Goal: Entertainment & Leisure: Consume media (video, audio)

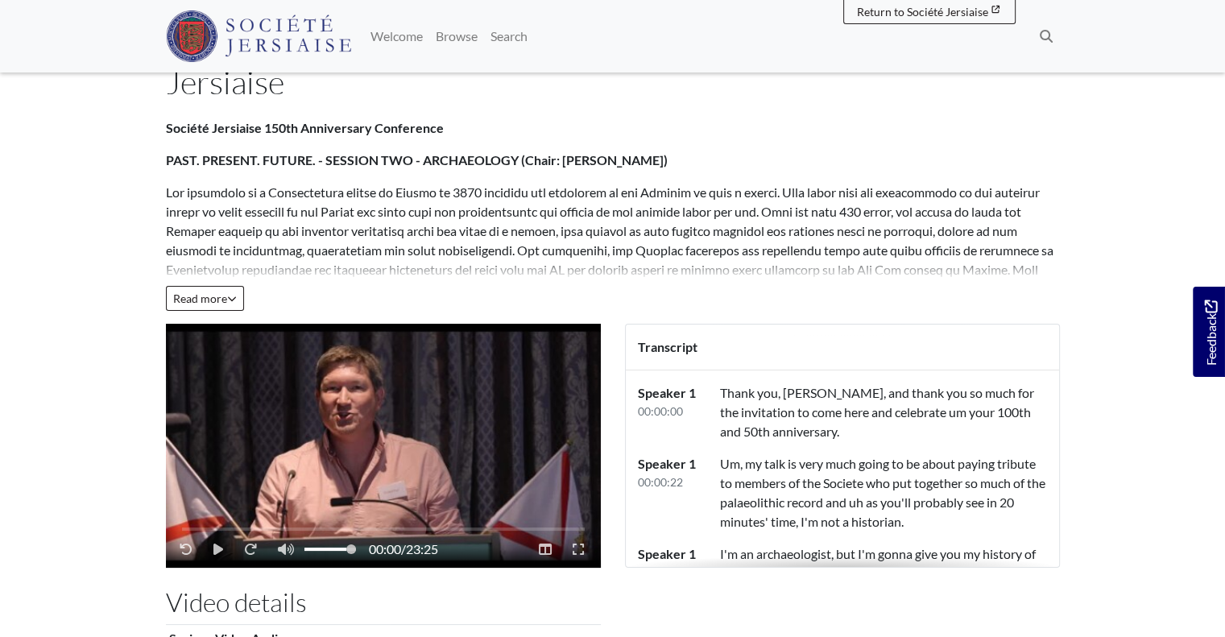
scroll to position [173, 0]
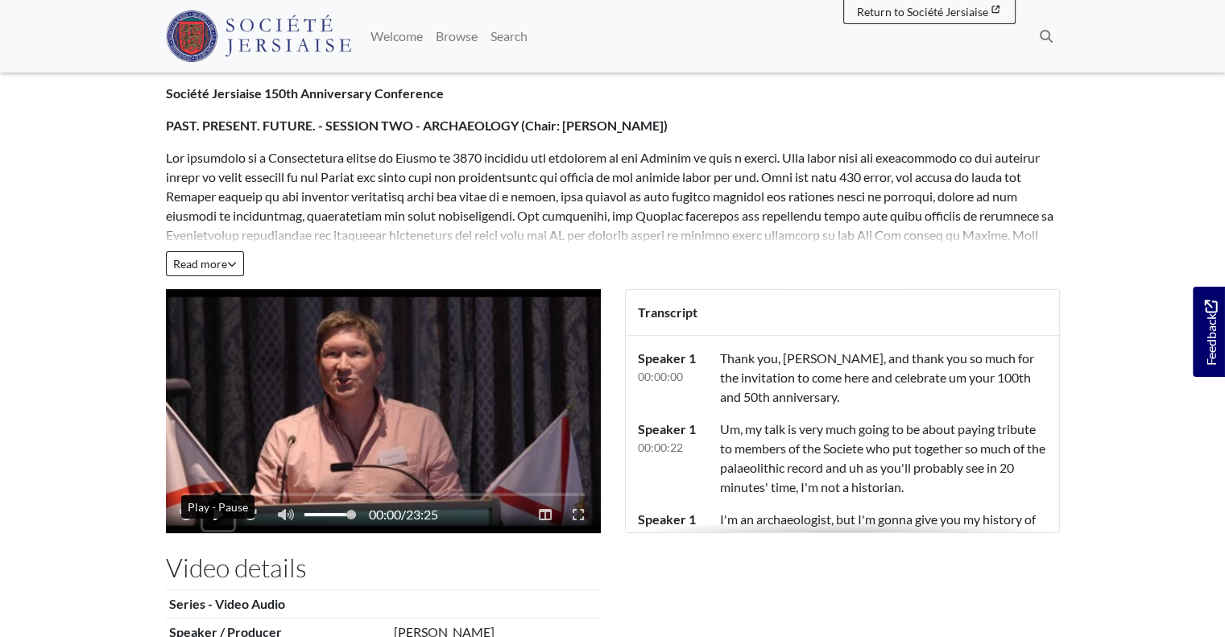
click at [213, 509] on icon "Play - Pause" at bounding box center [218, 514] width 10 height 11
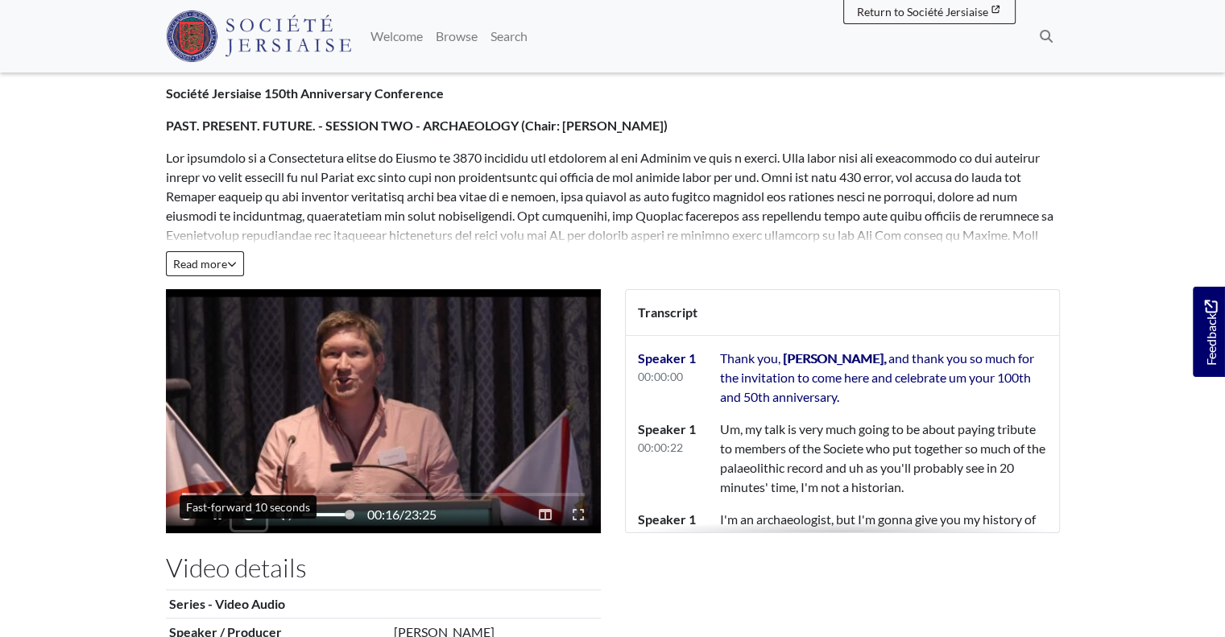
click at [247, 499] on button "Fast-forward 10 seconds" at bounding box center [249, 514] width 34 height 31
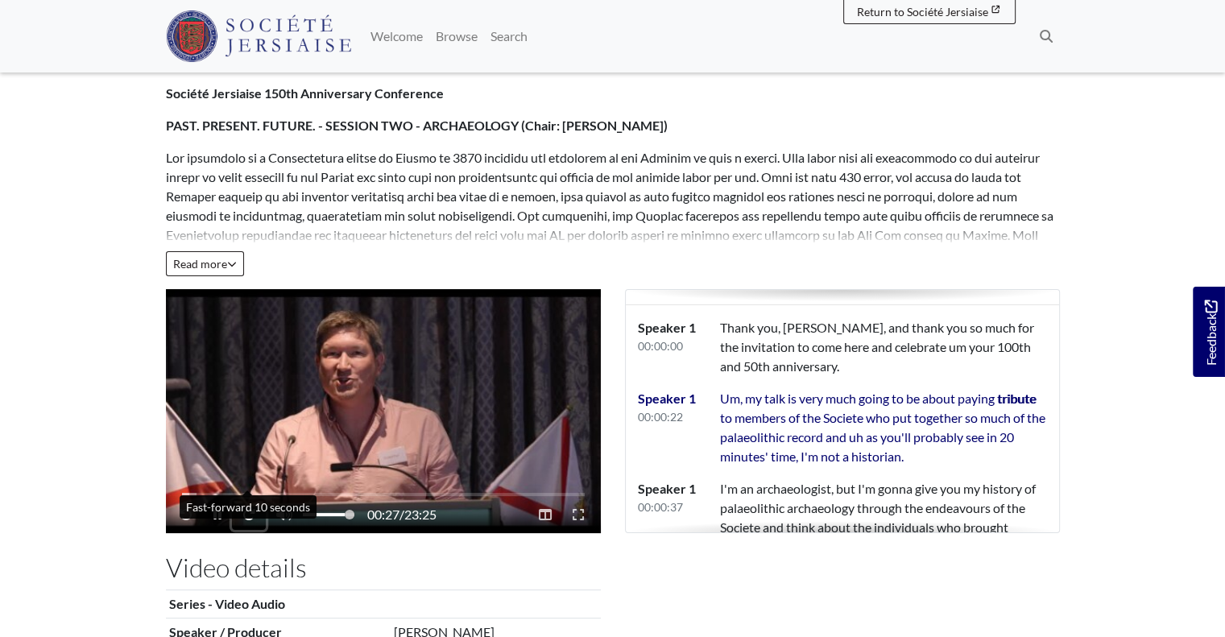
scroll to position [50, 0]
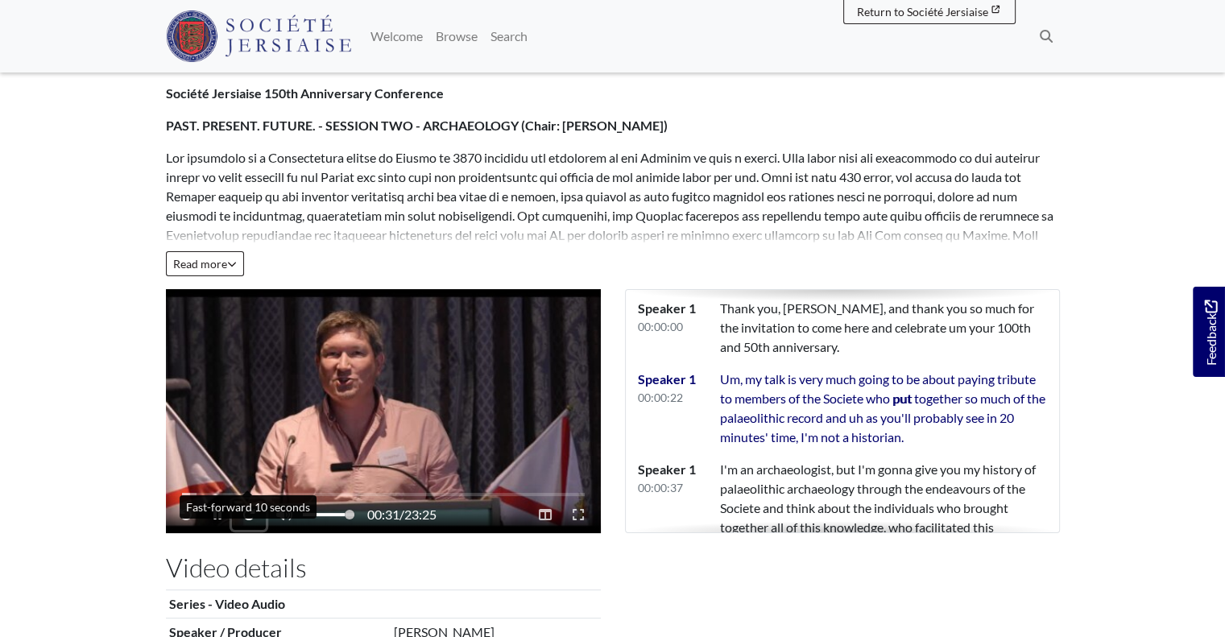
click at [248, 499] on button "Fast-forward 10 seconds" at bounding box center [249, 514] width 34 height 31
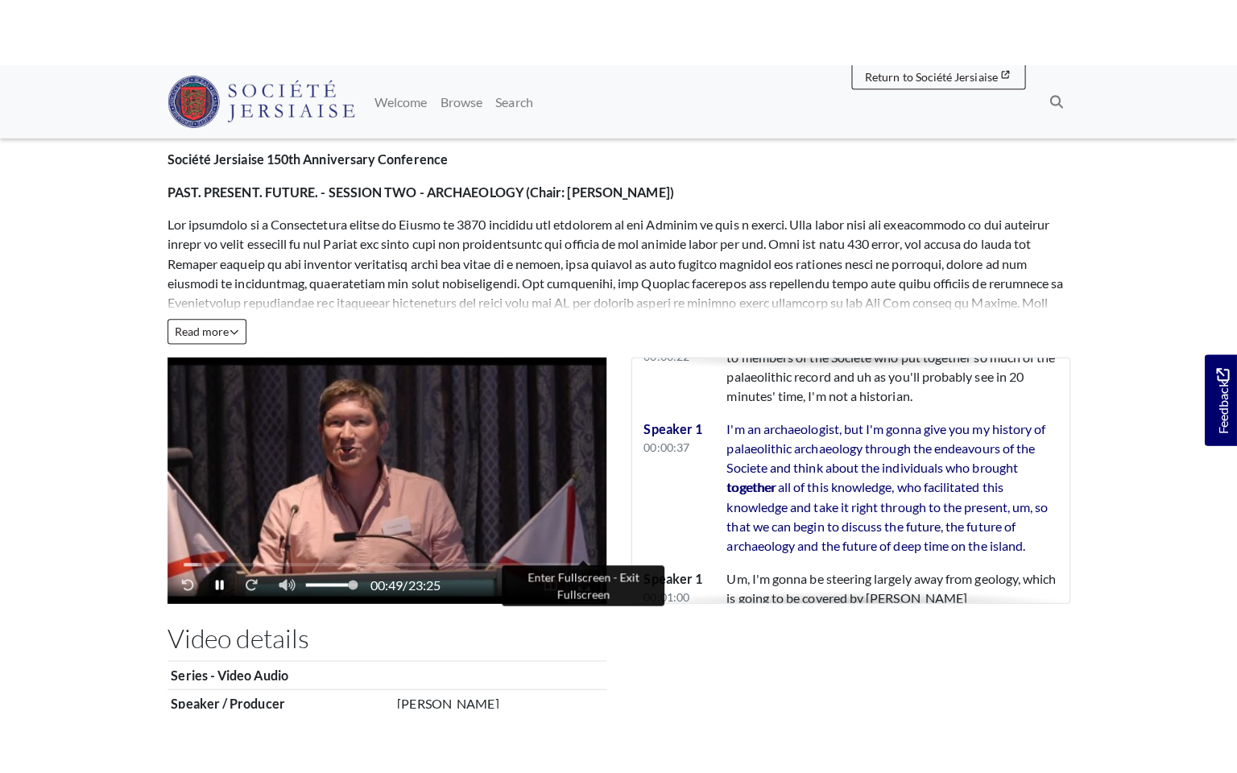
scroll to position [179, 0]
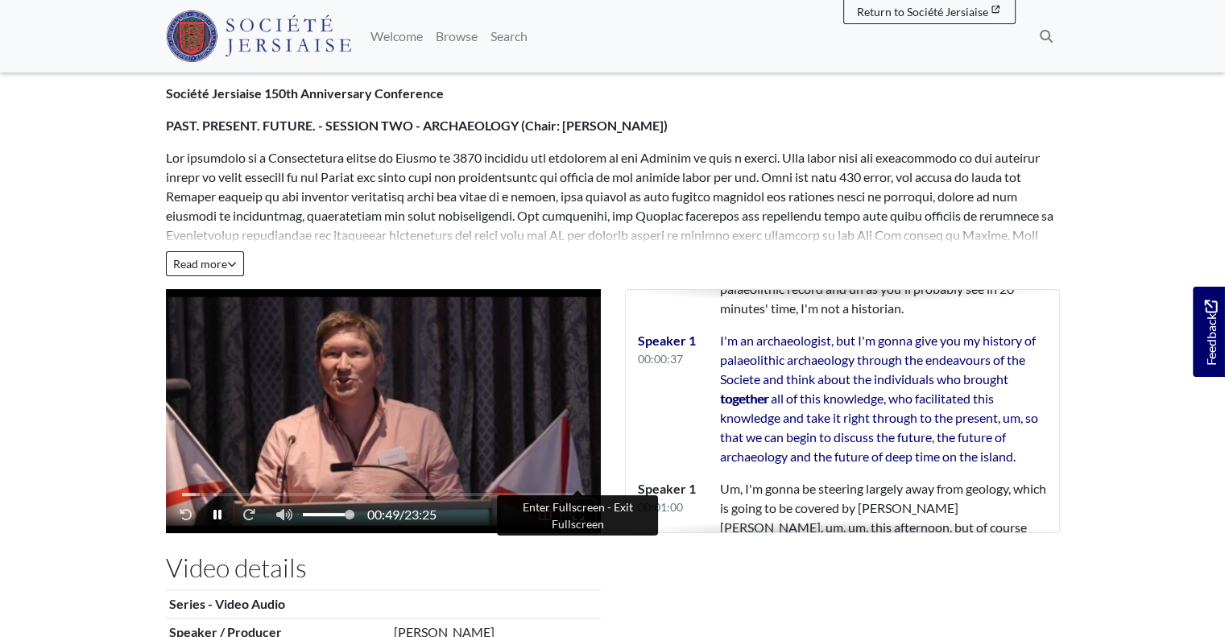
click at [578, 508] on icon "Enter Fullscreen - Exit Fullscreen" at bounding box center [578, 514] width 11 height 13
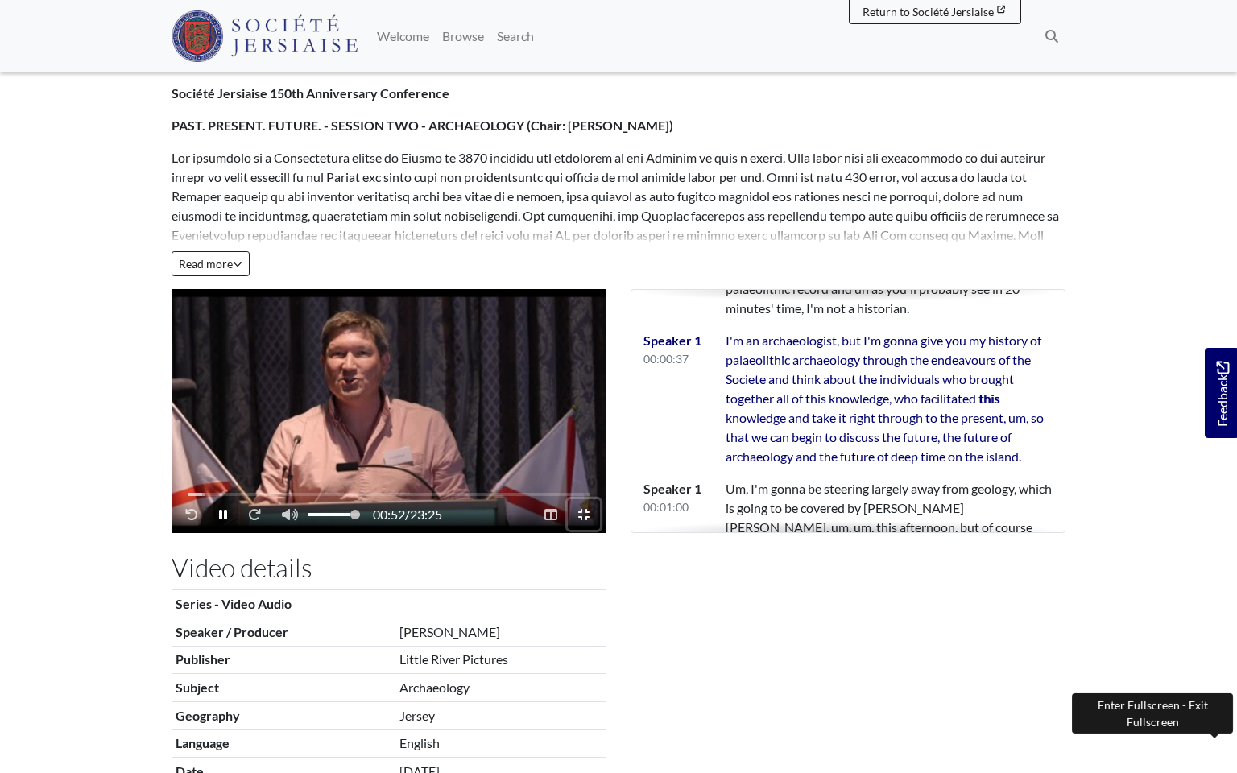
scroll to position [198, 0]
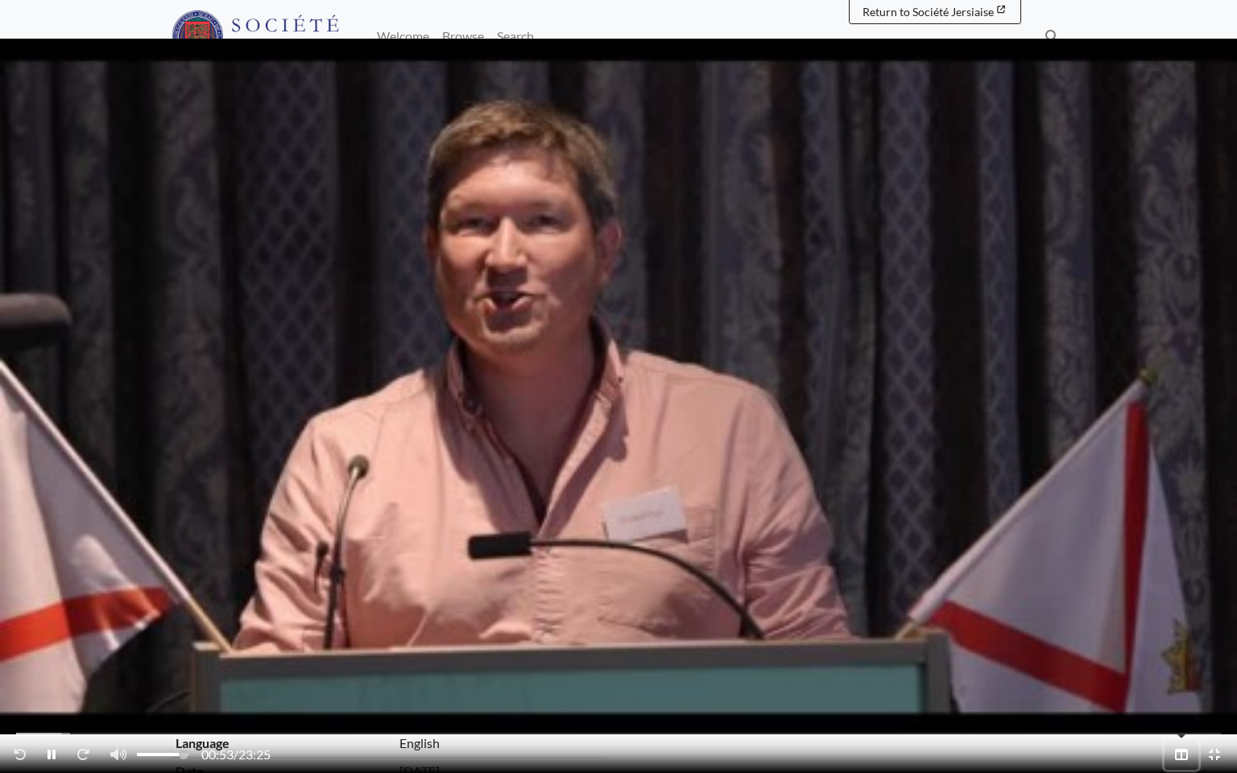
click at [1182, 636] on icon "Read Transcription" at bounding box center [1181, 754] width 13 height 11
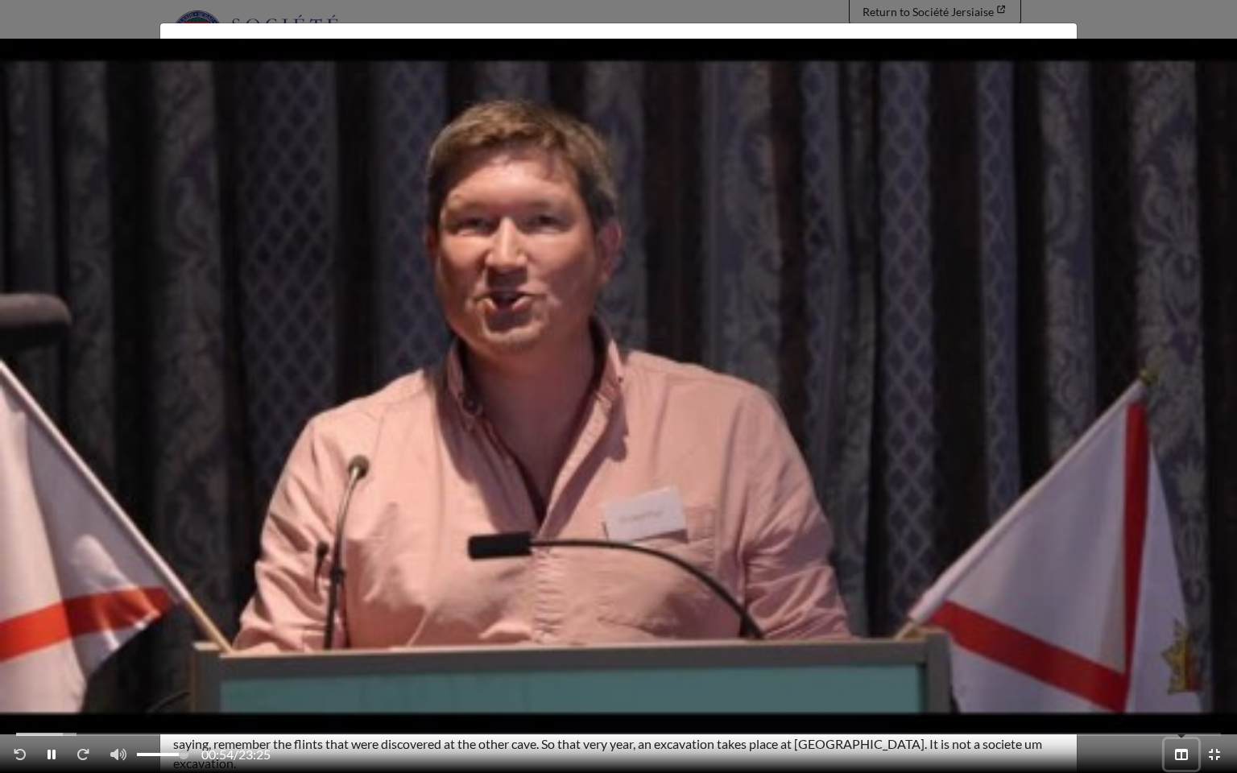
scroll to position [217, 0]
click at [1182, 636] on icon "Read Transcription" at bounding box center [1181, 754] width 13 height 11
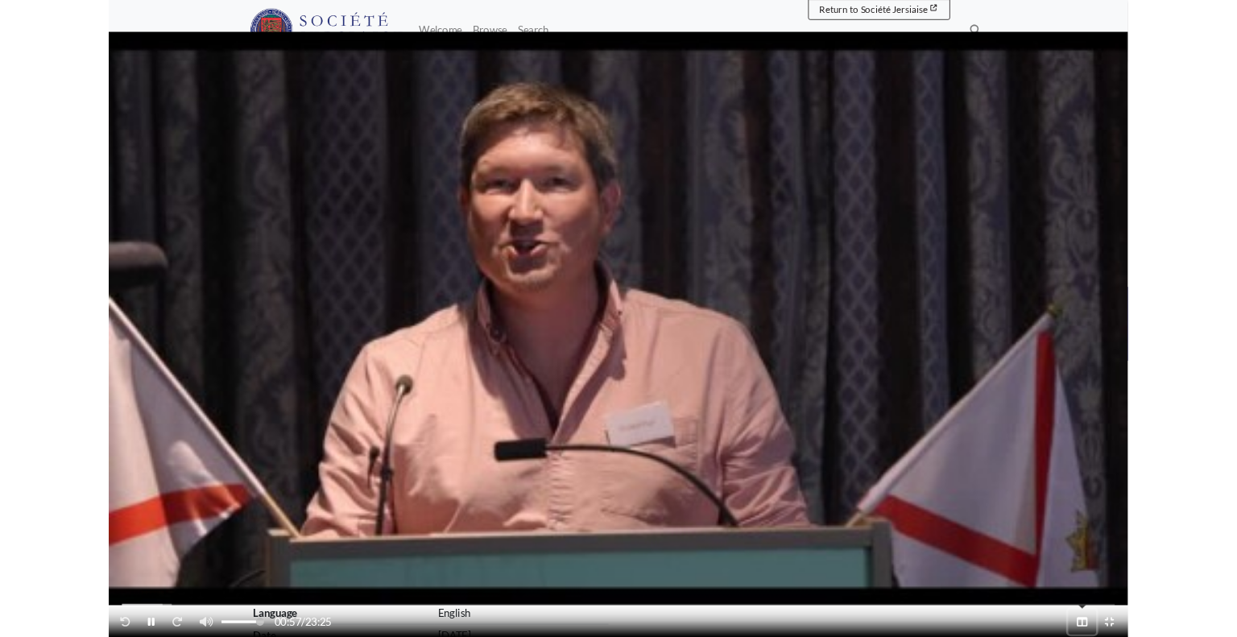
scroll to position [237, 0]
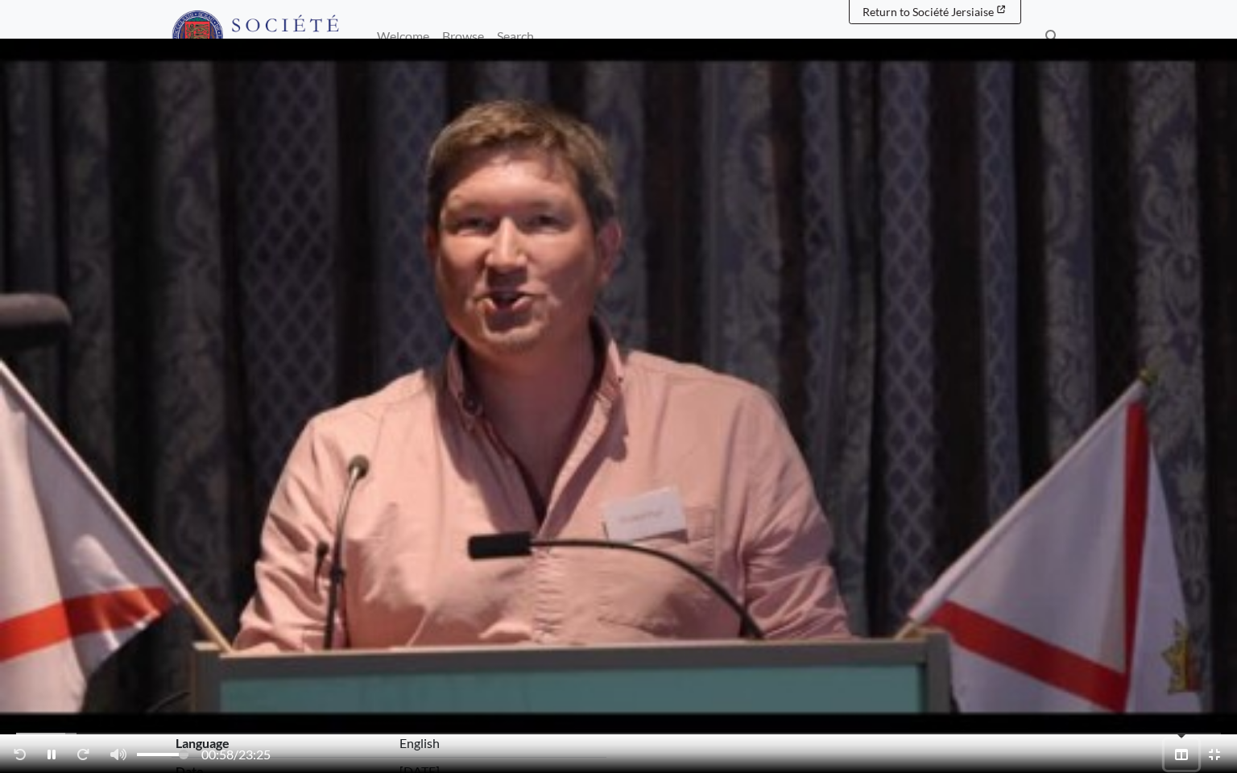
click at [1186, 636] on icon "Read Transcription" at bounding box center [1181, 754] width 13 height 13
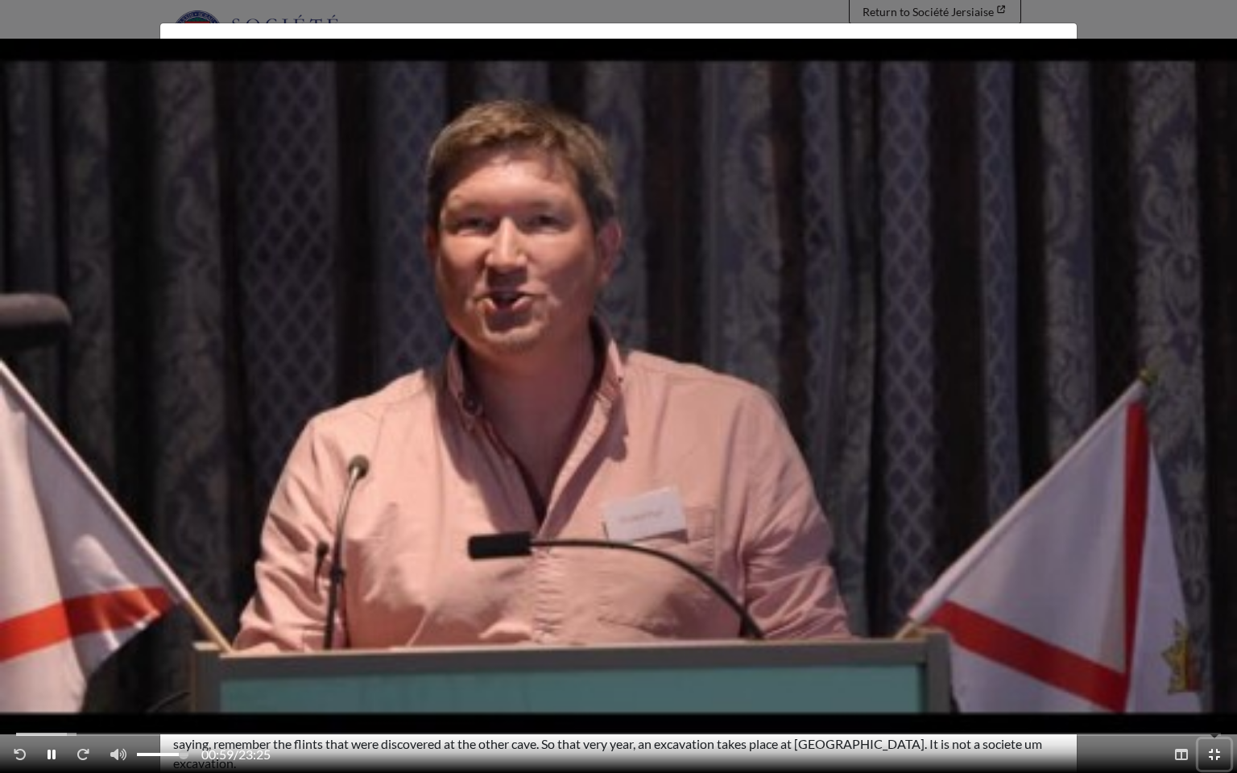
click at [1219, 636] on icon "Enter Fullscreen - Exit Fullscreen" at bounding box center [1214, 754] width 11 height 13
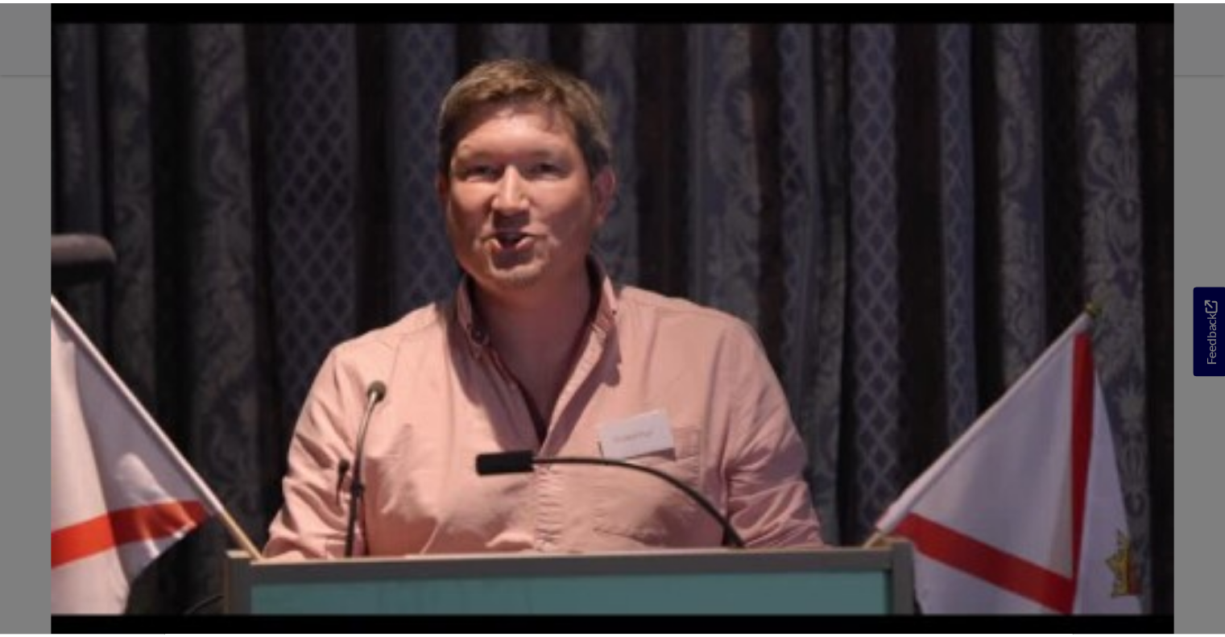
scroll to position [269, 0]
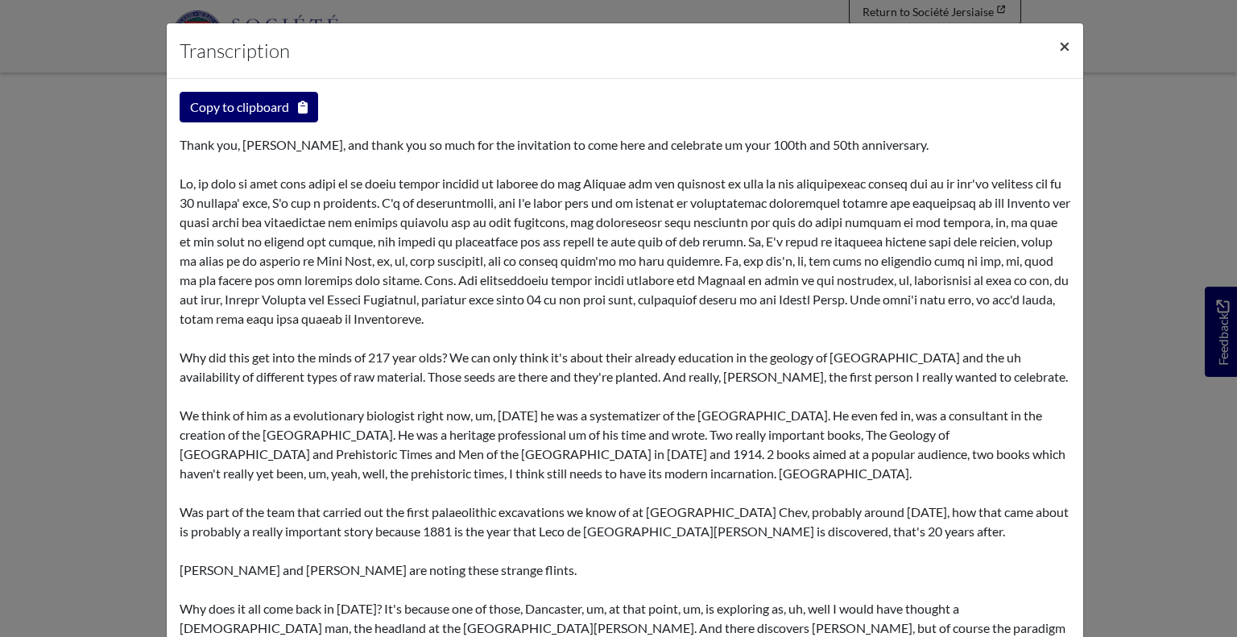
click at [1059, 41] on span "×" at bounding box center [1064, 45] width 11 height 23
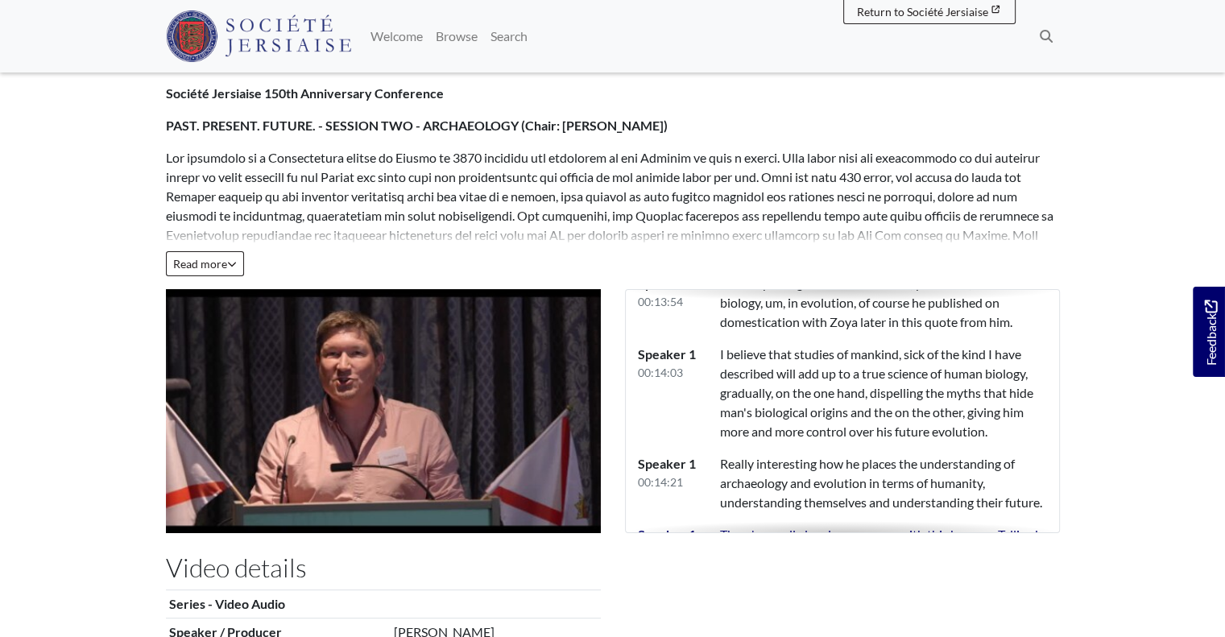
scroll to position [7233, 0]
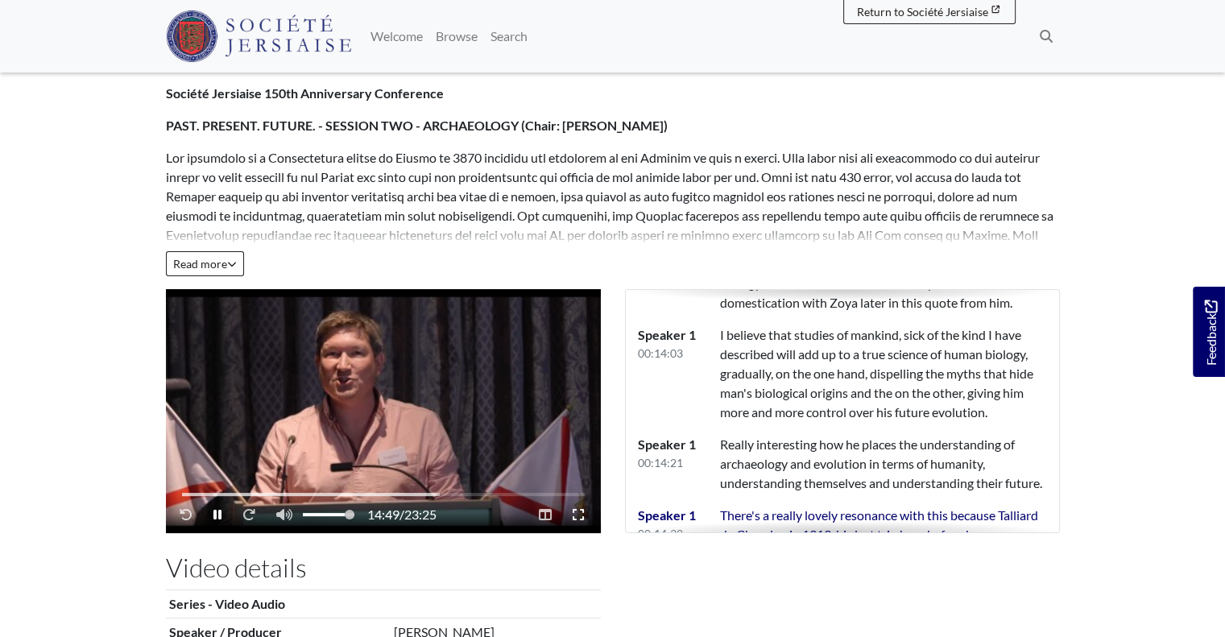
click at [378, 344] on video "Video player" at bounding box center [383, 411] width 435 height 244
click at [383, 388] on video "Video player" at bounding box center [383, 411] width 435 height 244
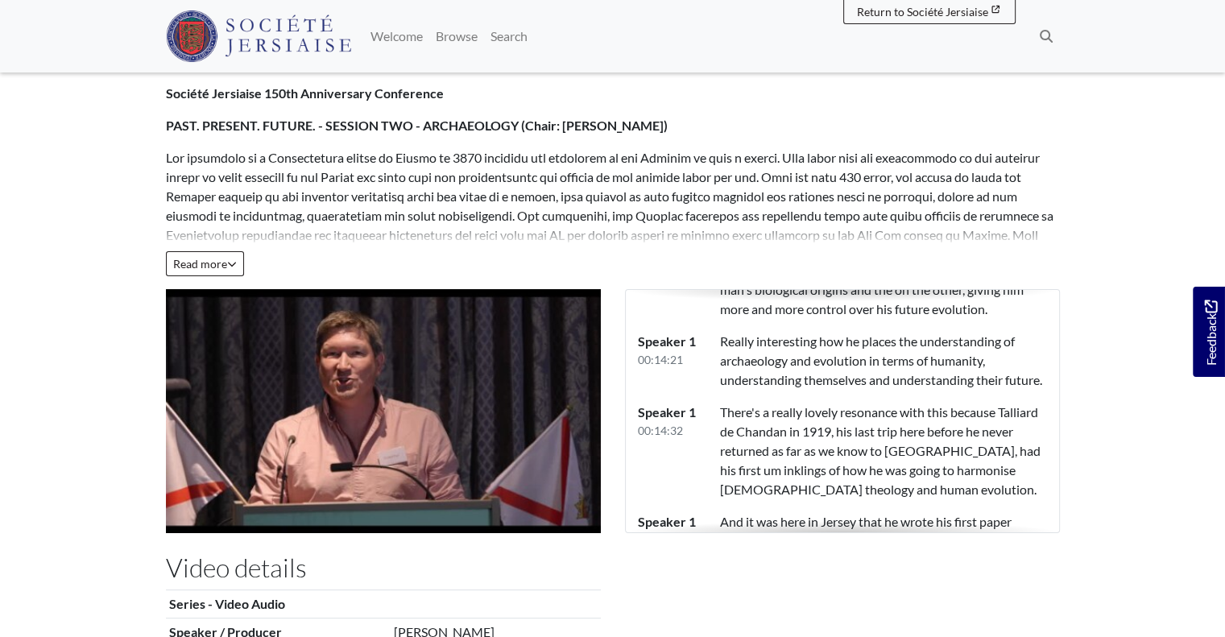
scroll to position [7355, 0]
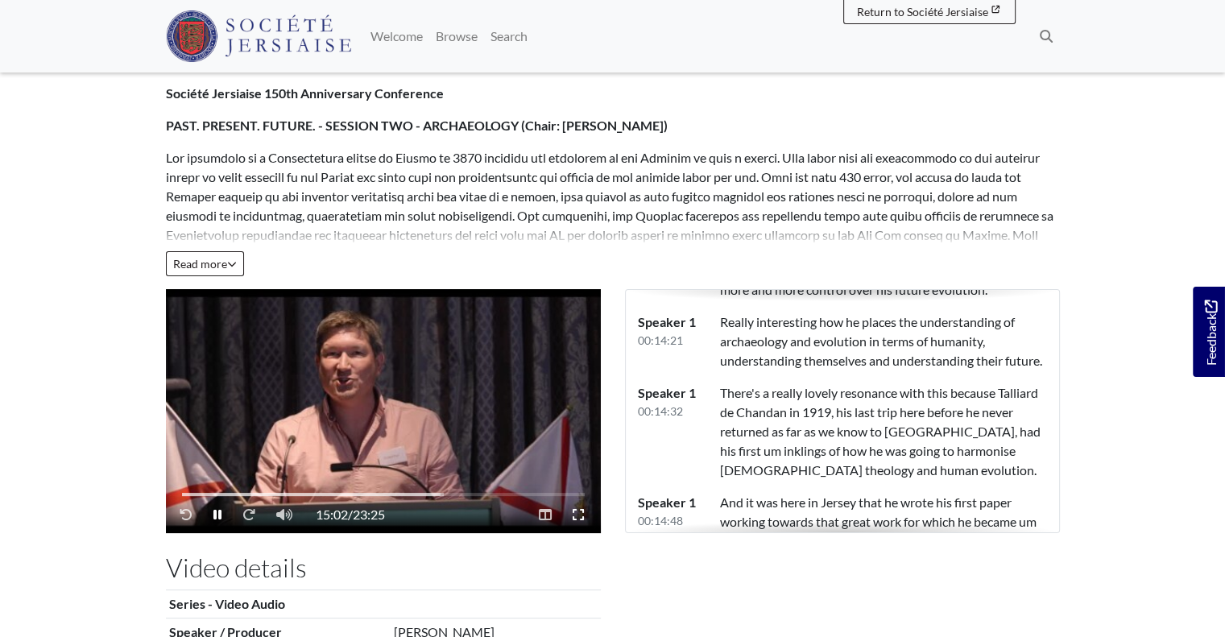
click at [357, 360] on video "Video player" at bounding box center [383, 411] width 435 height 244
click at [464, 383] on video "Video player" at bounding box center [383, 411] width 435 height 244
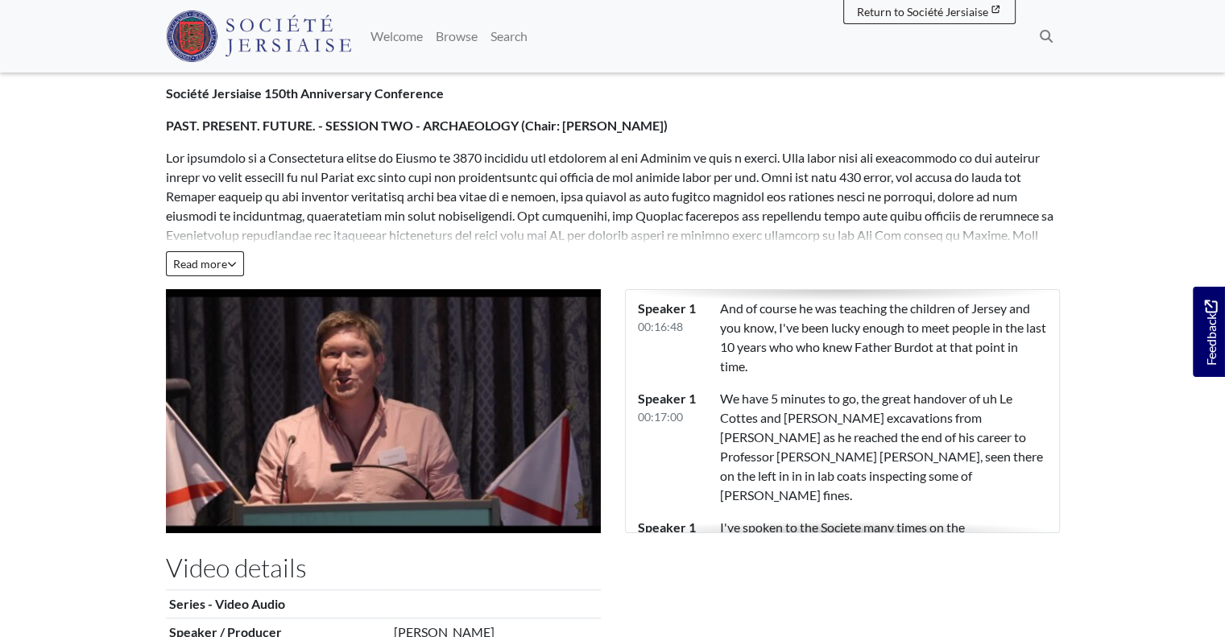
scroll to position [8531, 0]
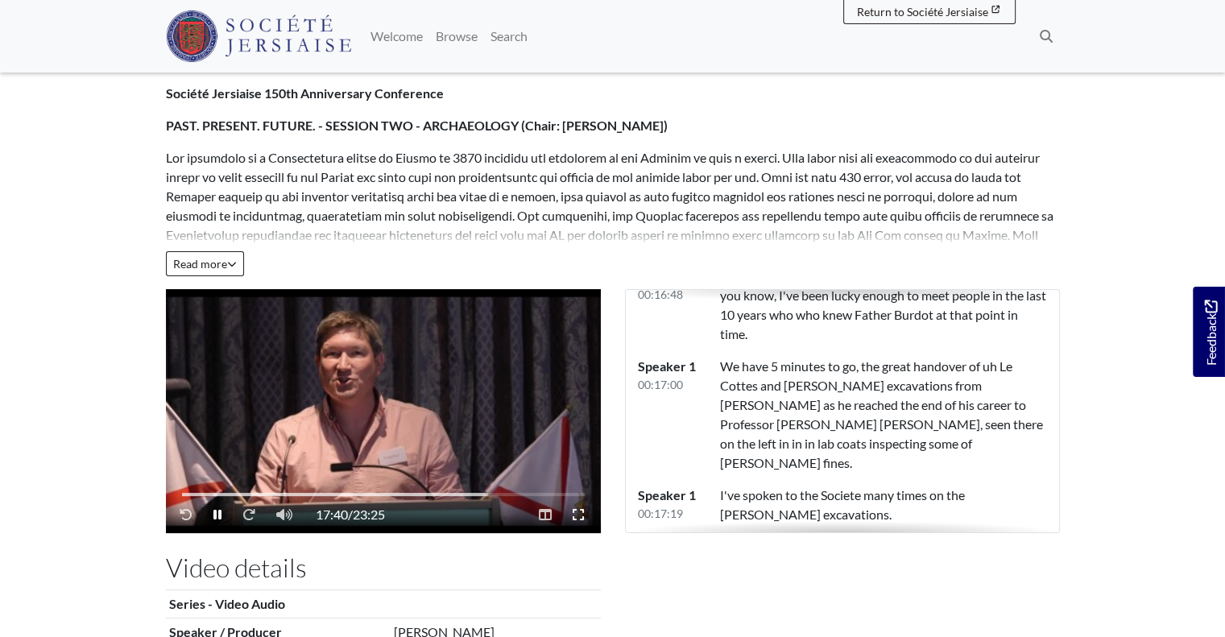
click at [424, 317] on video "Video player" at bounding box center [383, 411] width 435 height 244
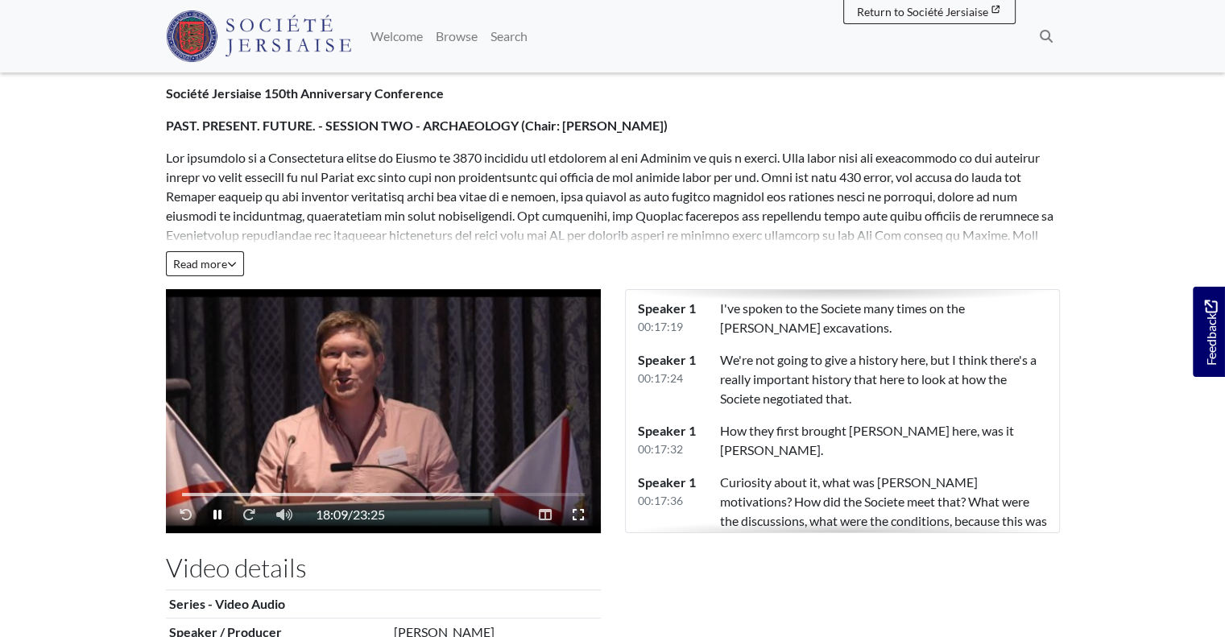
scroll to position [8737, 0]
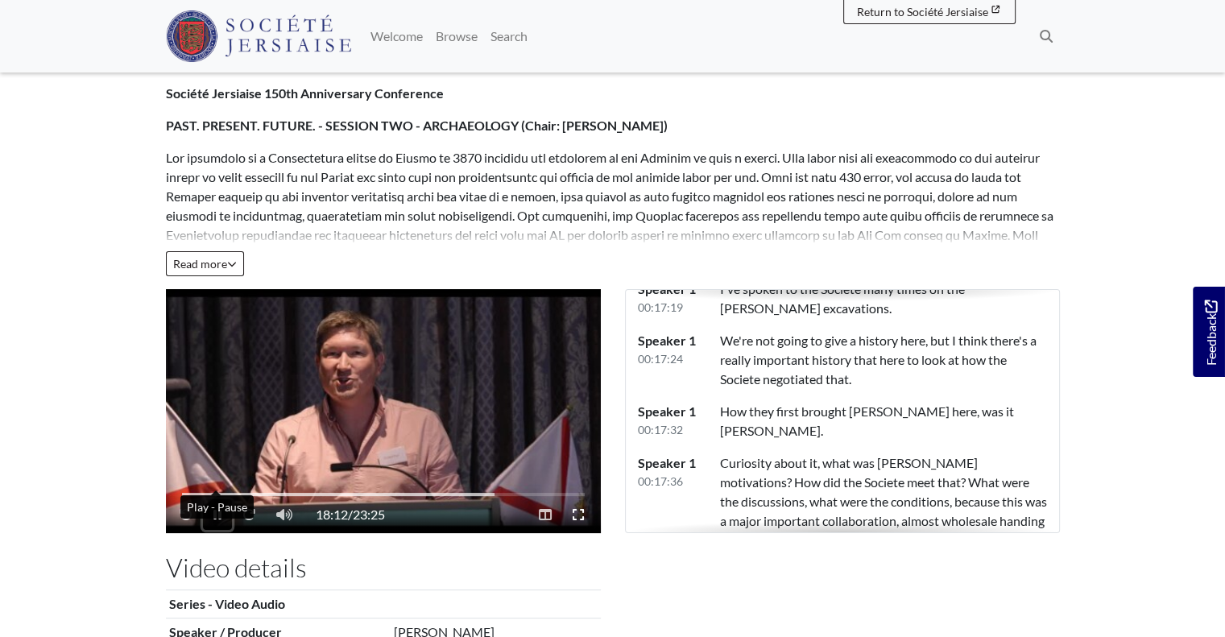
click at [213, 508] on icon "Play - Pause" at bounding box center [217, 514] width 8 height 13
click at [203, 499] on button "Play - Pause" at bounding box center [218, 514] width 31 height 31
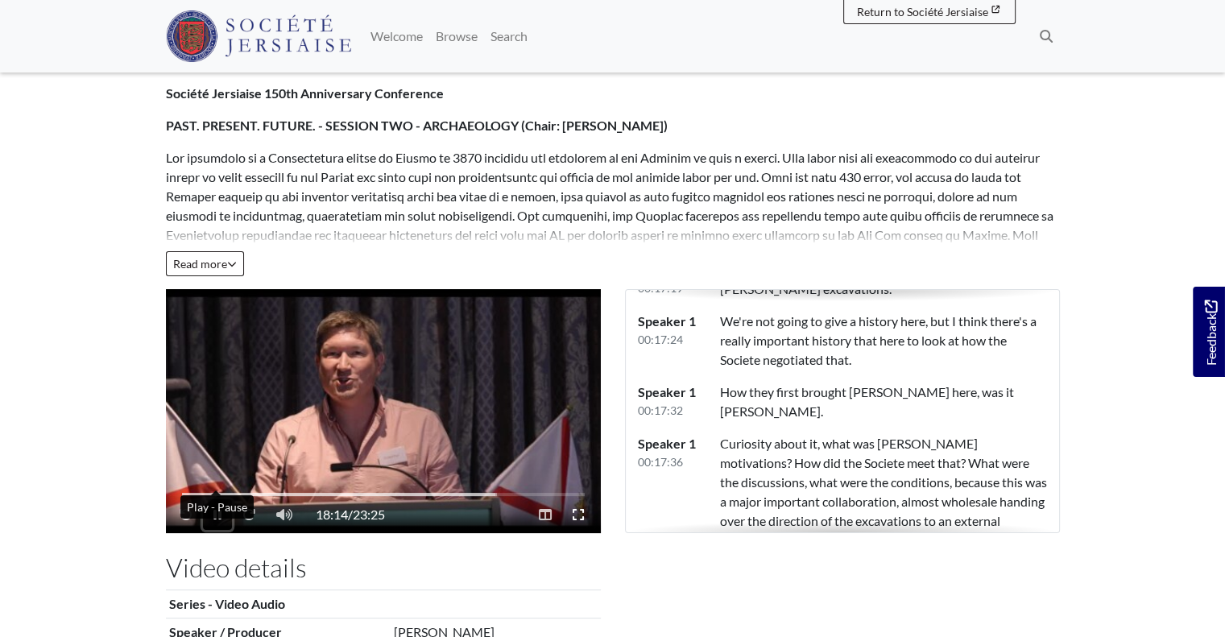
click at [203, 499] on button "Play - Pause" at bounding box center [217, 514] width 29 height 31
click at [203, 499] on button "Play - Pause" at bounding box center [218, 514] width 31 height 31
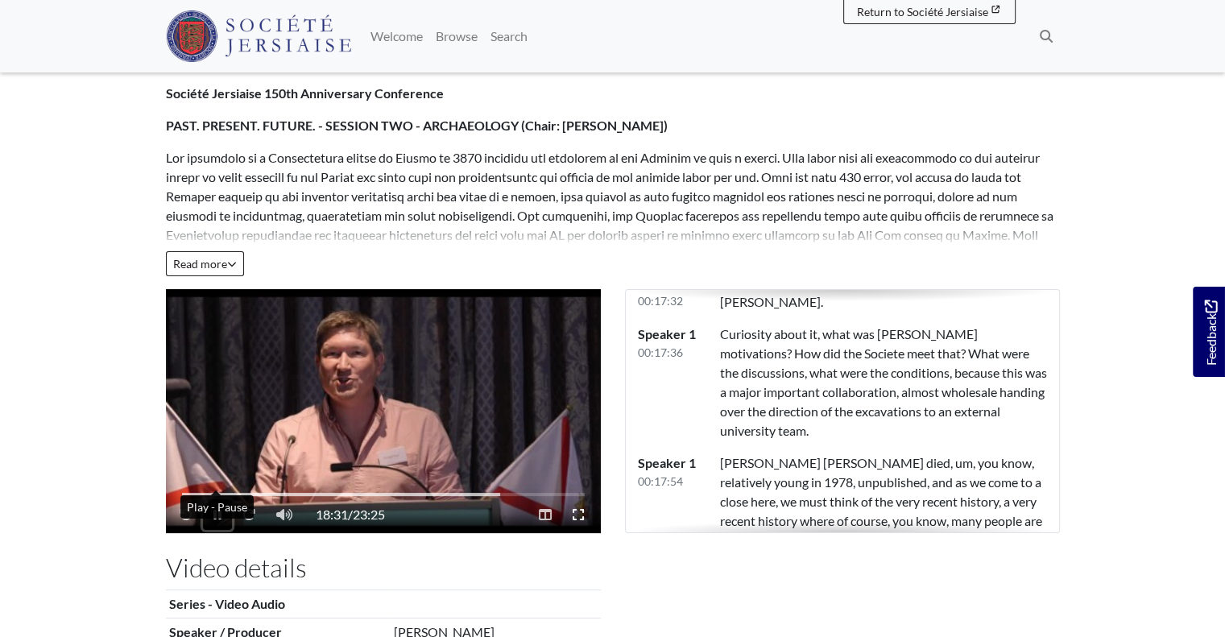
scroll to position [8885, 0]
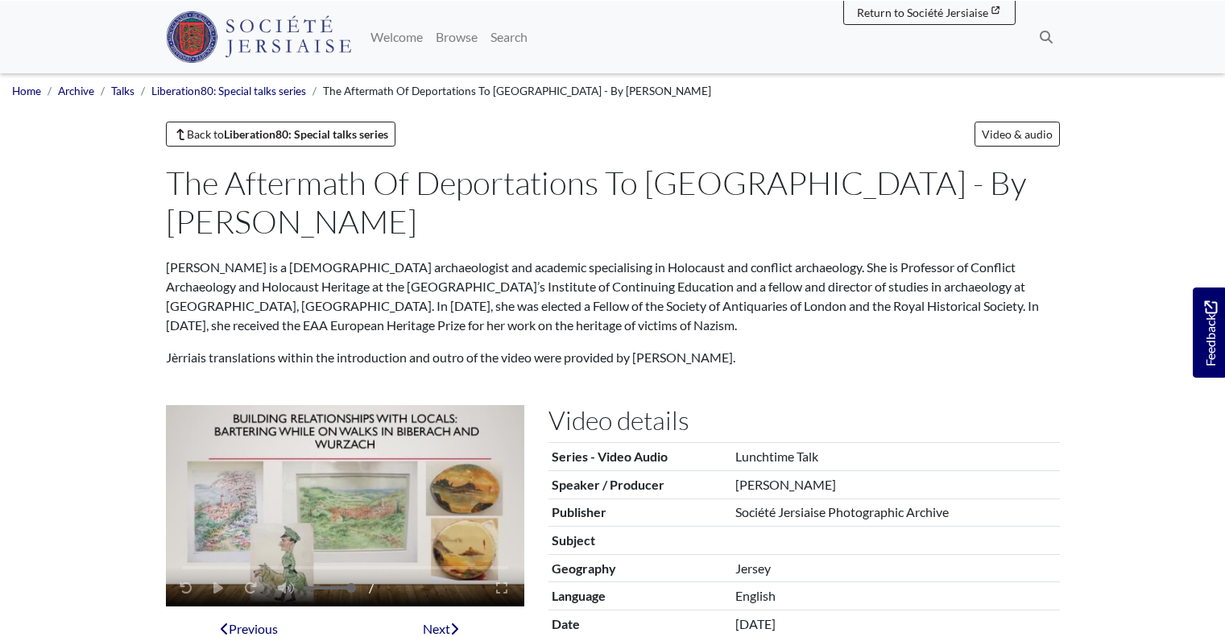
scroll to position [84, 0]
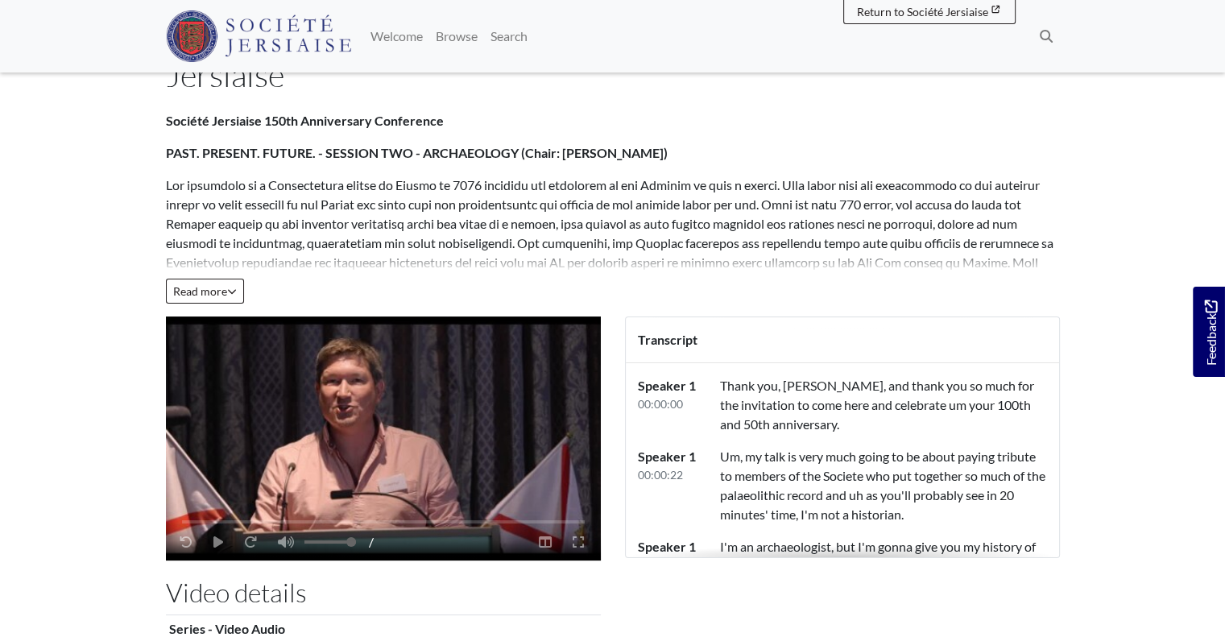
scroll to position [173, 0]
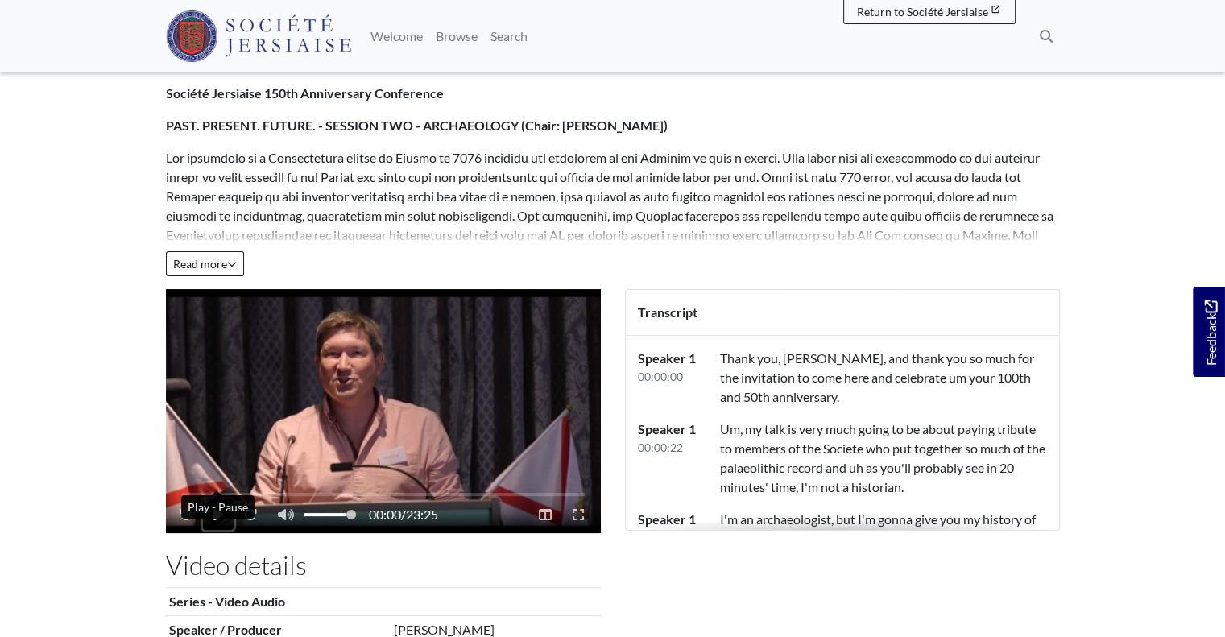
click at [218, 509] on icon "Play - Pause" at bounding box center [218, 514] width 10 height 11
click at [486, 493] on div "Video player" at bounding box center [383, 494] width 403 height 3
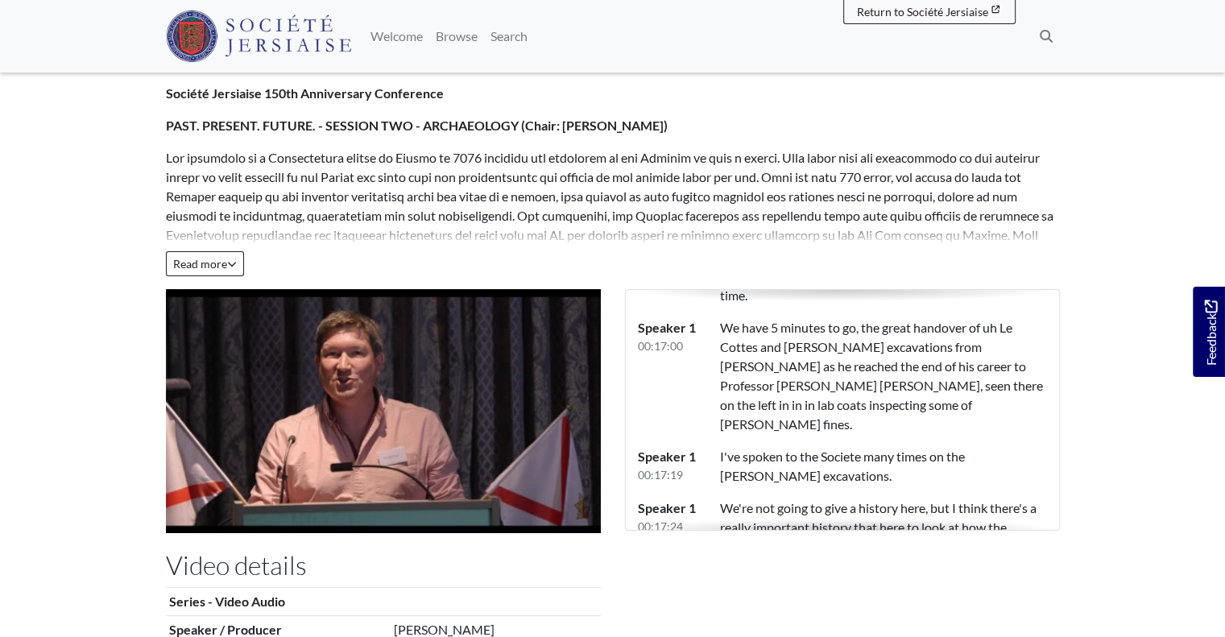
scroll to position [8589, 0]
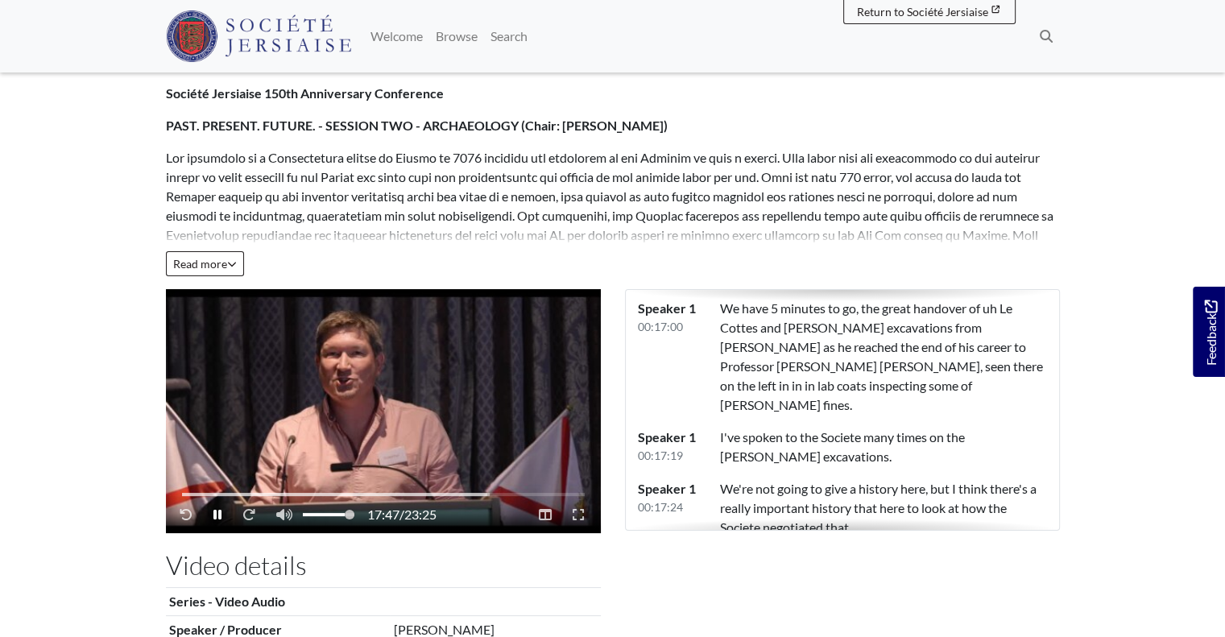
click at [506, 493] on div "Video player" at bounding box center [383, 494] width 403 height 3
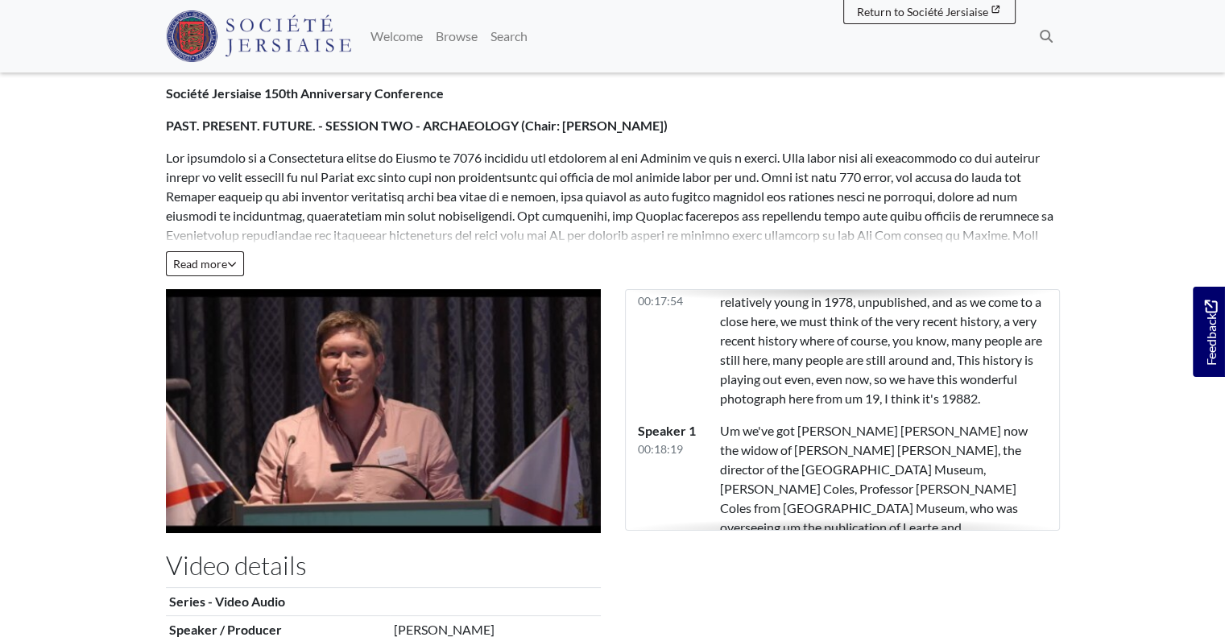
scroll to position [9078, 0]
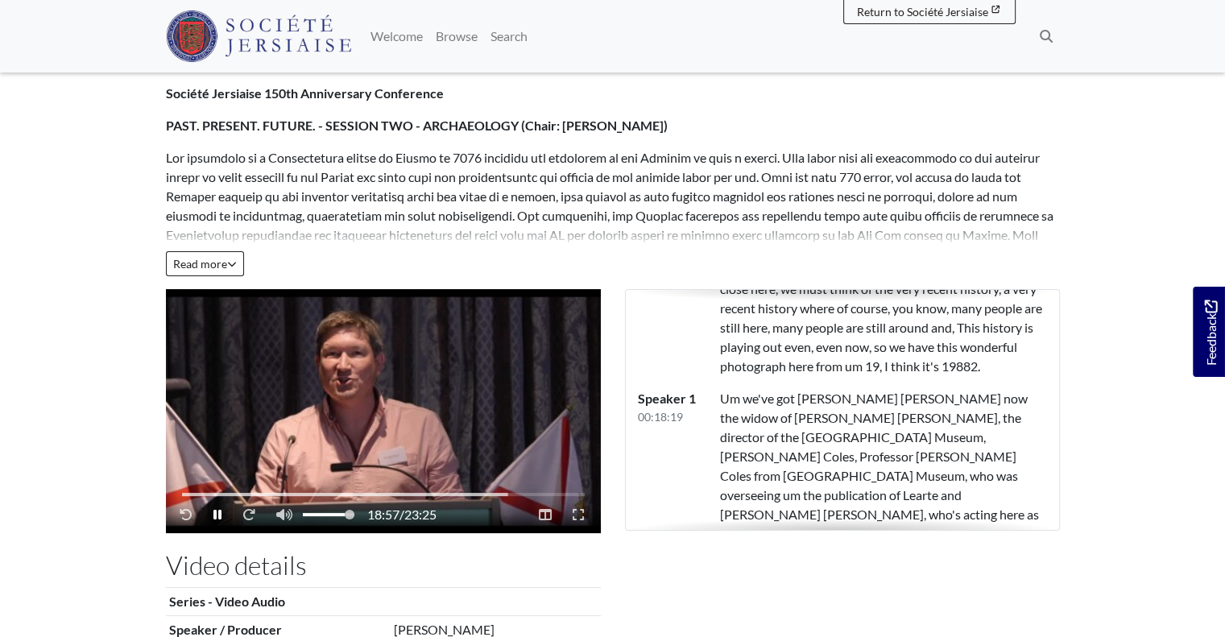
click at [499, 454] on div "18:57 / 23:25" at bounding box center [383, 493] width 435 height 79
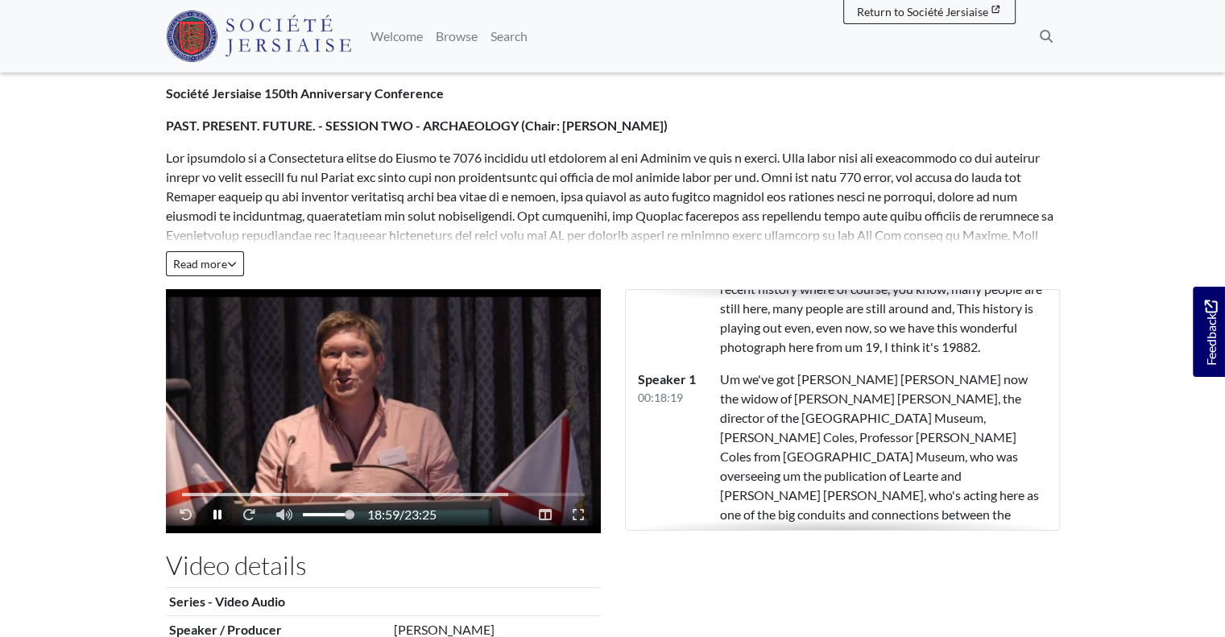
click at [493, 454] on div "18:59 / 23:25" at bounding box center [383, 493] width 435 height 79
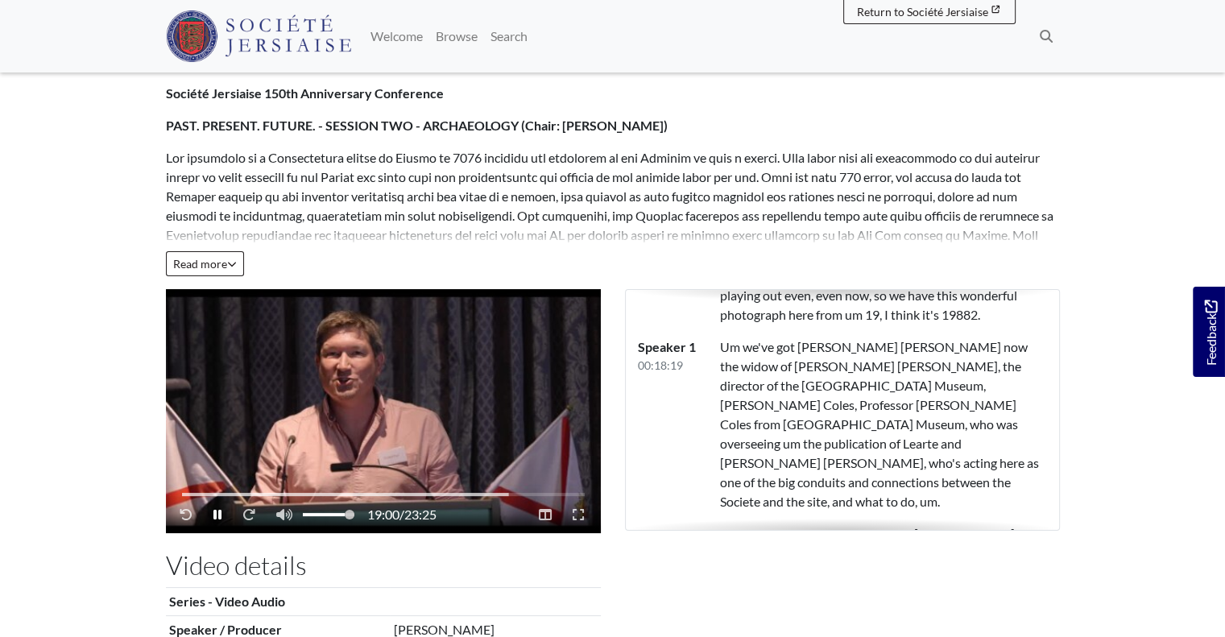
click at [495, 493] on div "Video player" at bounding box center [345, 494] width 327 height 3
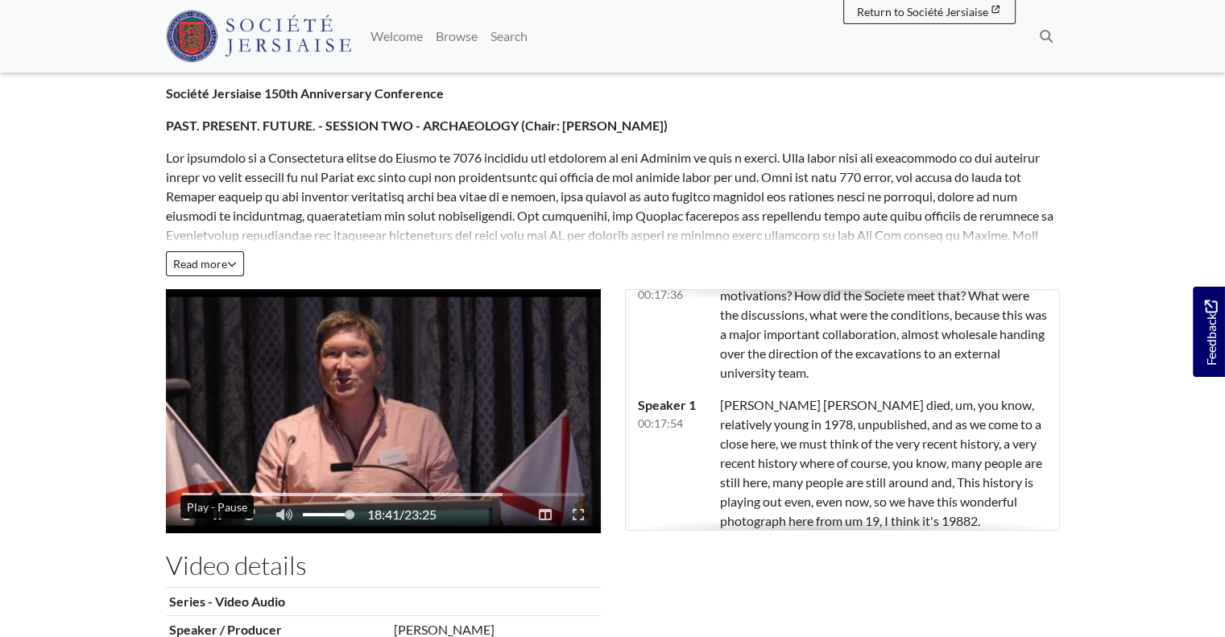
scroll to position [8956, 0]
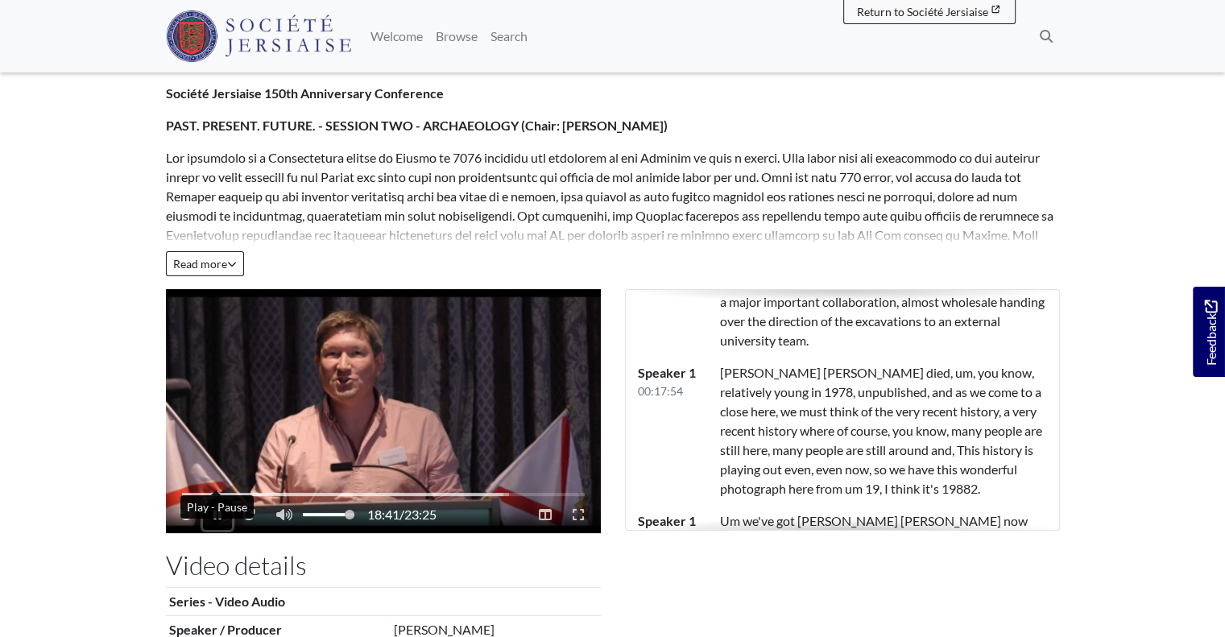
click at [217, 508] on icon "Play - Pause" at bounding box center [217, 514] width 8 height 13
click at [217, 509] on icon "Play - Pause" at bounding box center [218, 514] width 10 height 11
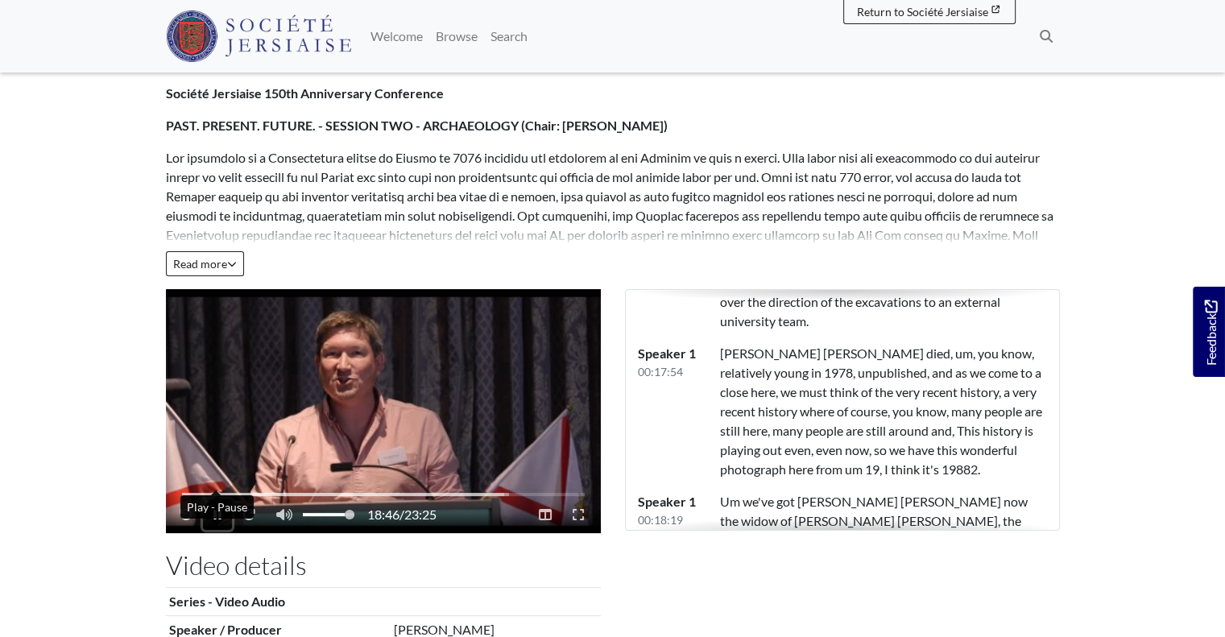
scroll to position [9007, 0]
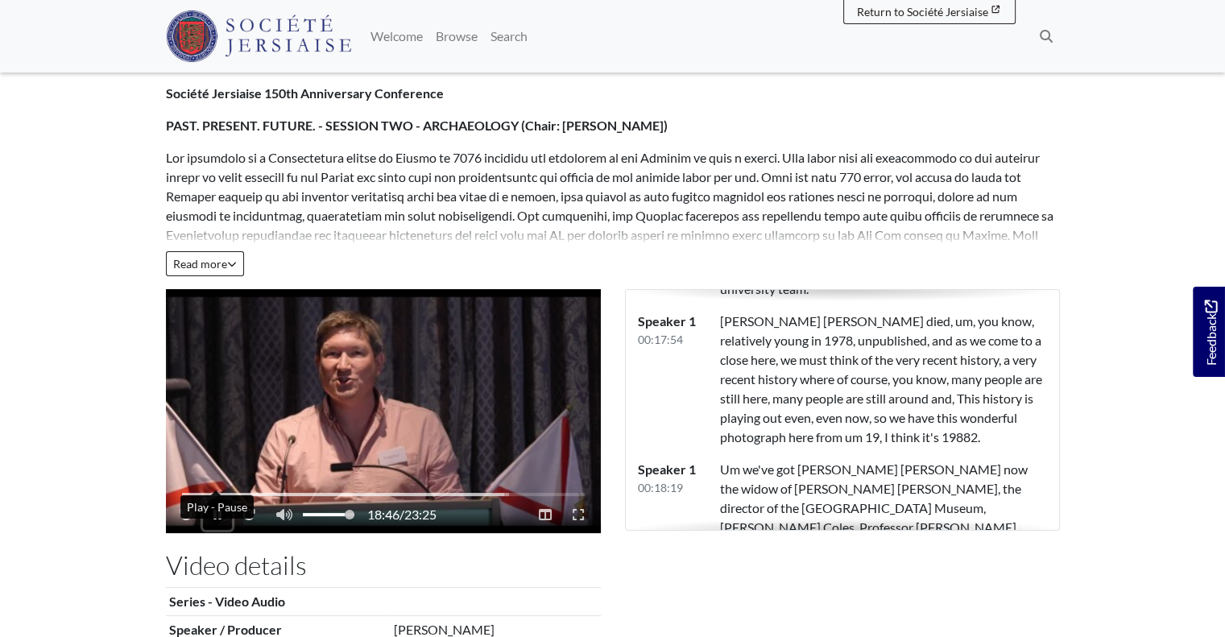
click at [203, 499] on button "Play - Pause" at bounding box center [217, 514] width 29 height 31
click at [203, 499] on button "Play - Pause" at bounding box center [218, 514] width 31 height 31
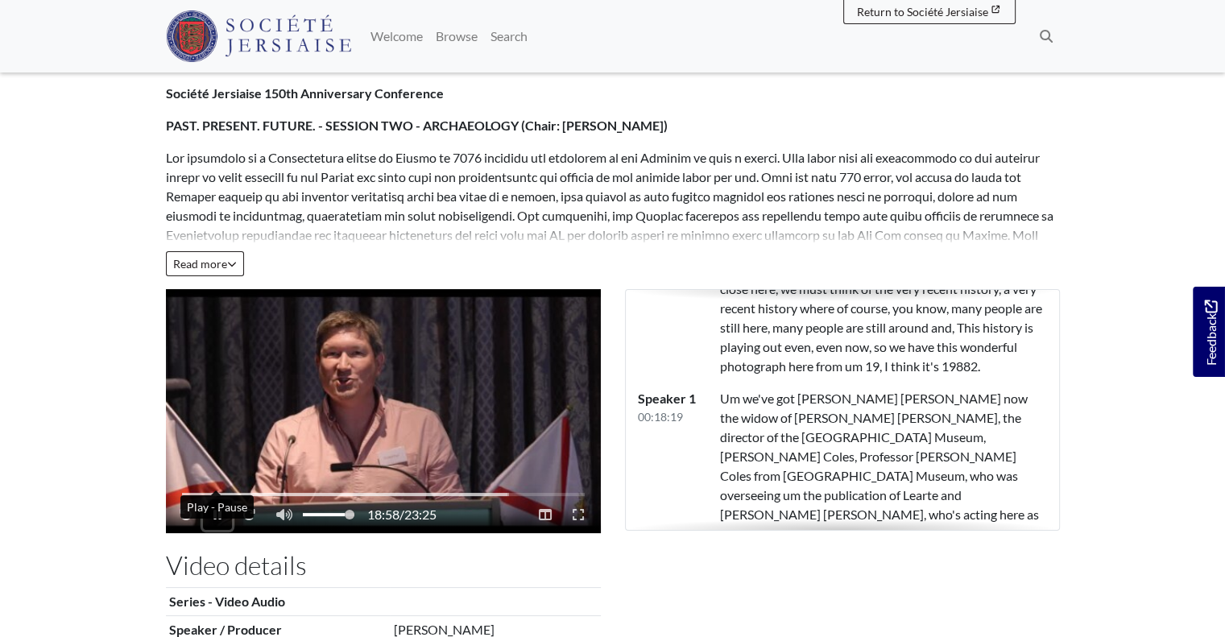
scroll to position [9098, 0]
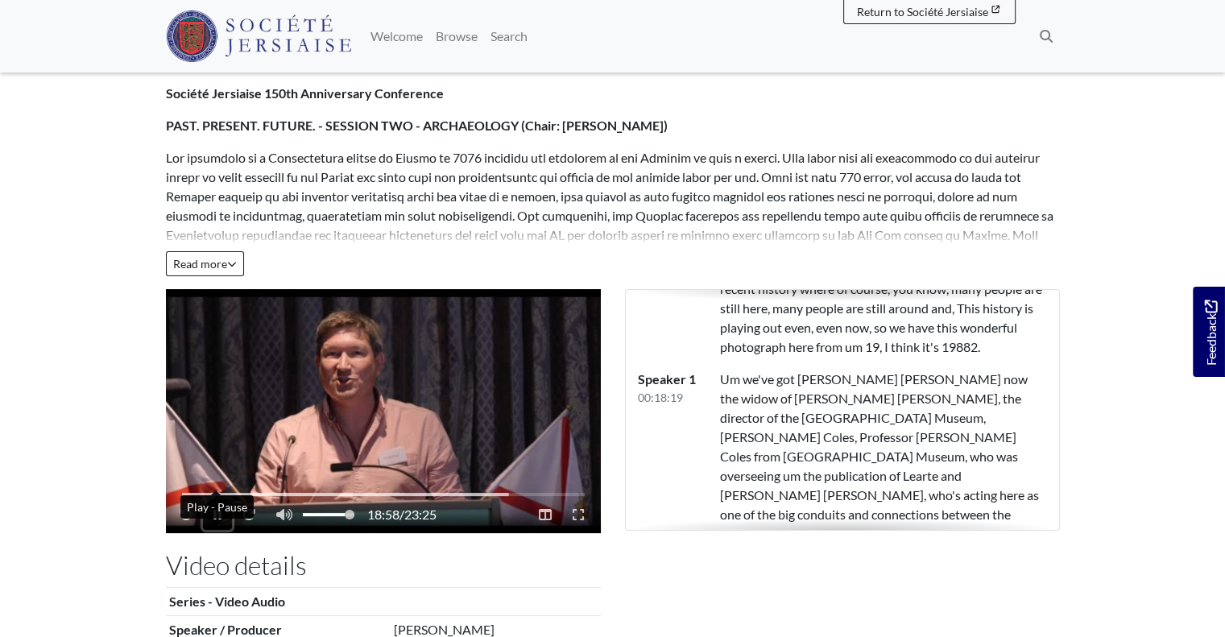
click at [203, 499] on button "Play - Pause" at bounding box center [217, 514] width 29 height 31
click at [203, 499] on button "Play - Pause" at bounding box center [218, 514] width 31 height 31
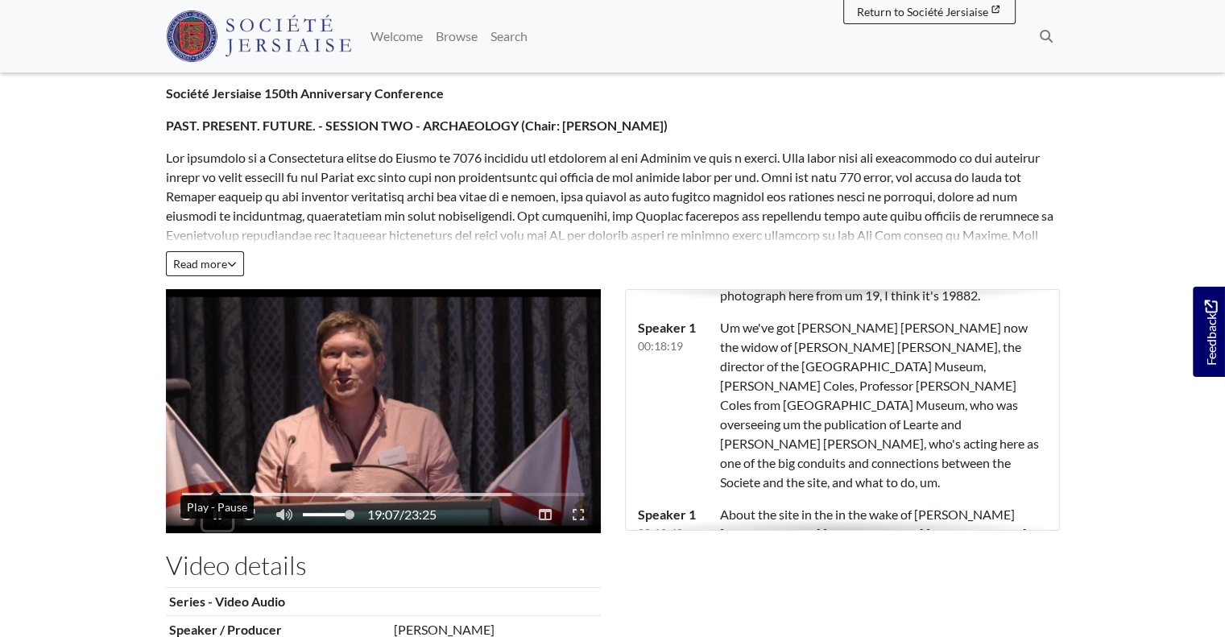
scroll to position [9169, 0]
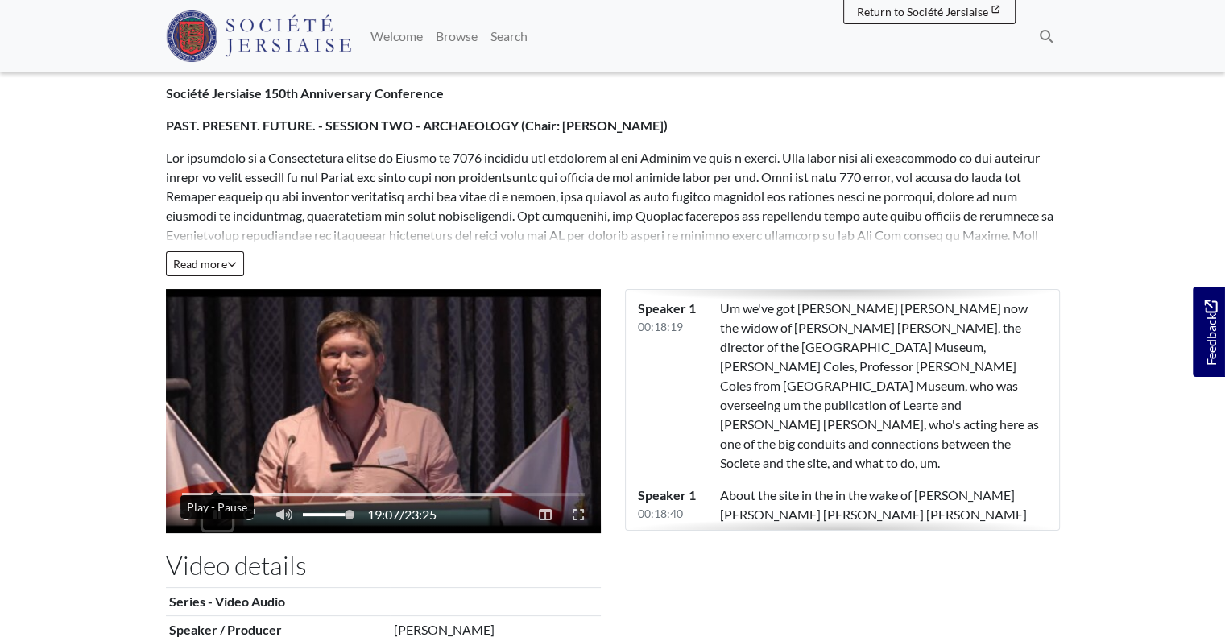
click at [217, 508] on icon "Play - Pause" at bounding box center [217, 514] width 8 height 13
click at [203, 499] on button "Play - Pause" at bounding box center [218, 514] width 31 height 31
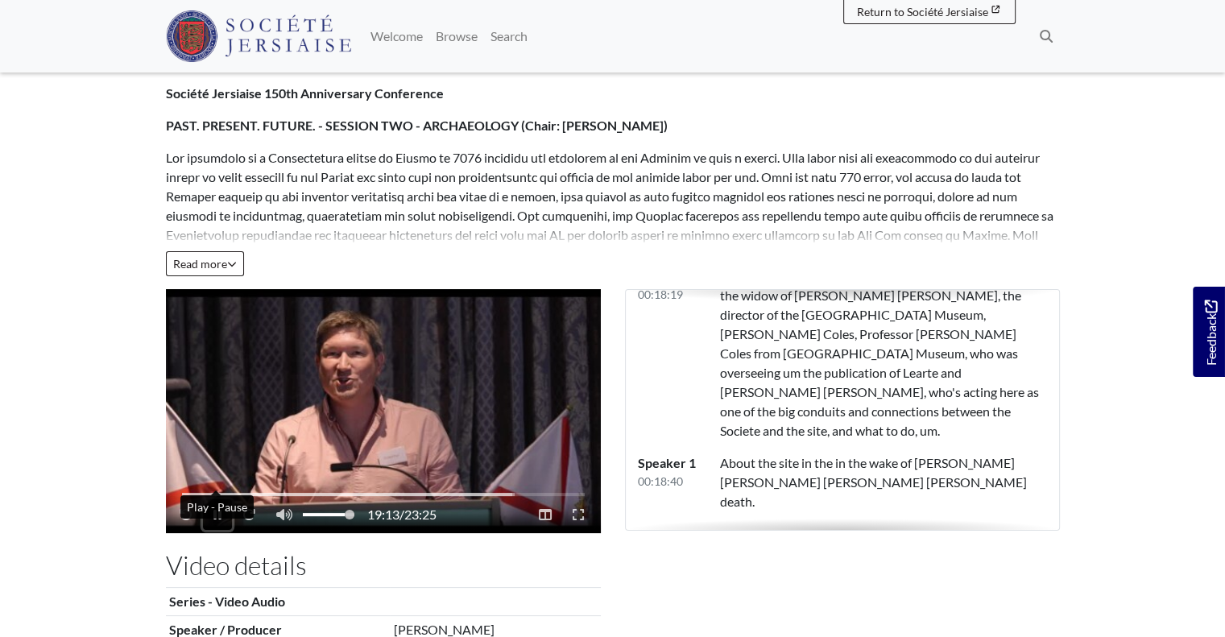
click at [203, 499] on button "Play - Pause" at bounding box center [217, 514] width 29 height 31
click at [217, 509] on icon "Play - Pause" at bounding box center [218, 514] width 10 height 11
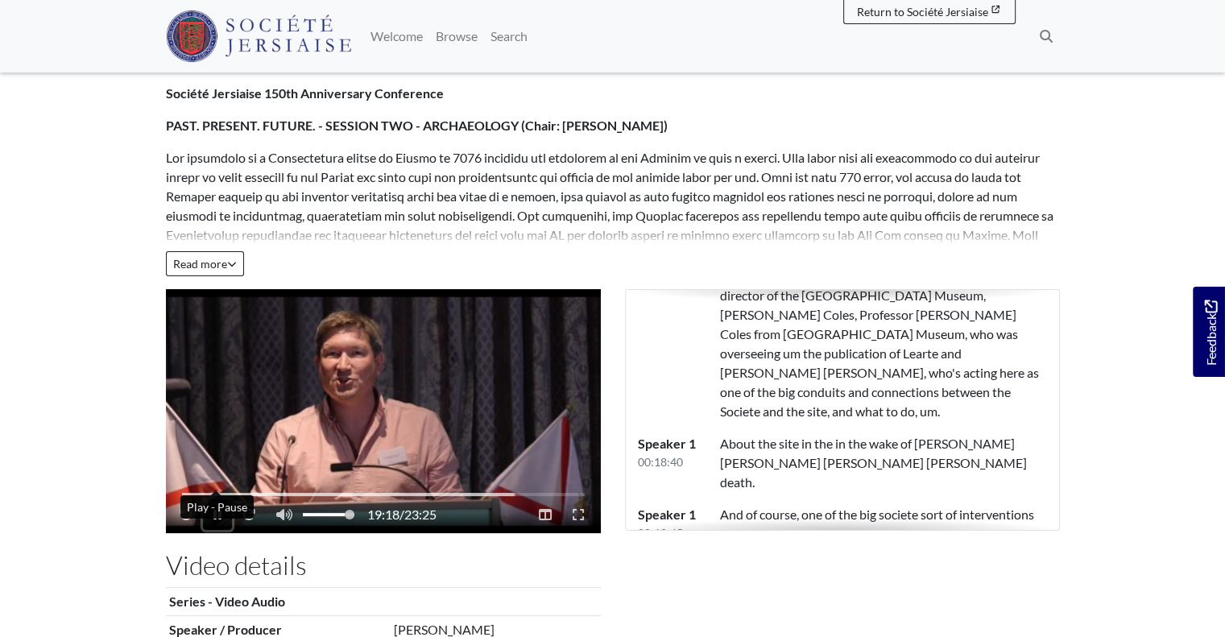
scroll to position [9239, 0]
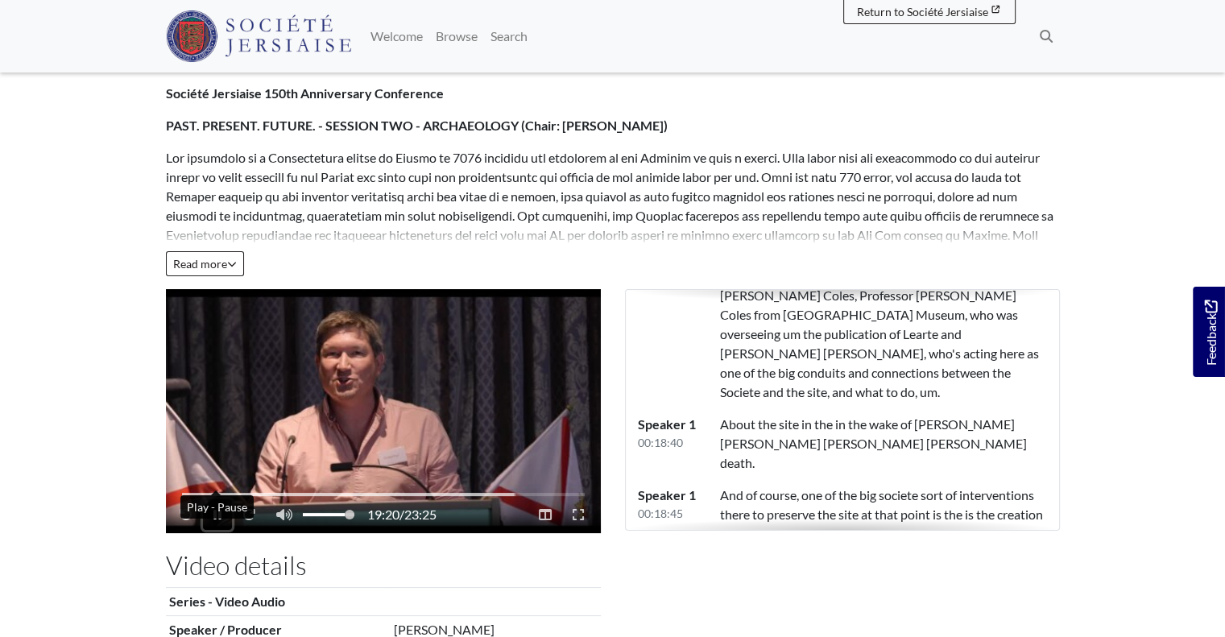
click at [203, 499] on button "Play - Pause" at bounding box center [217, 514] width 29 height 31
click at [217, 509] on icon "Play - Pause" at bounding box center [218, 514] width 10 height 11
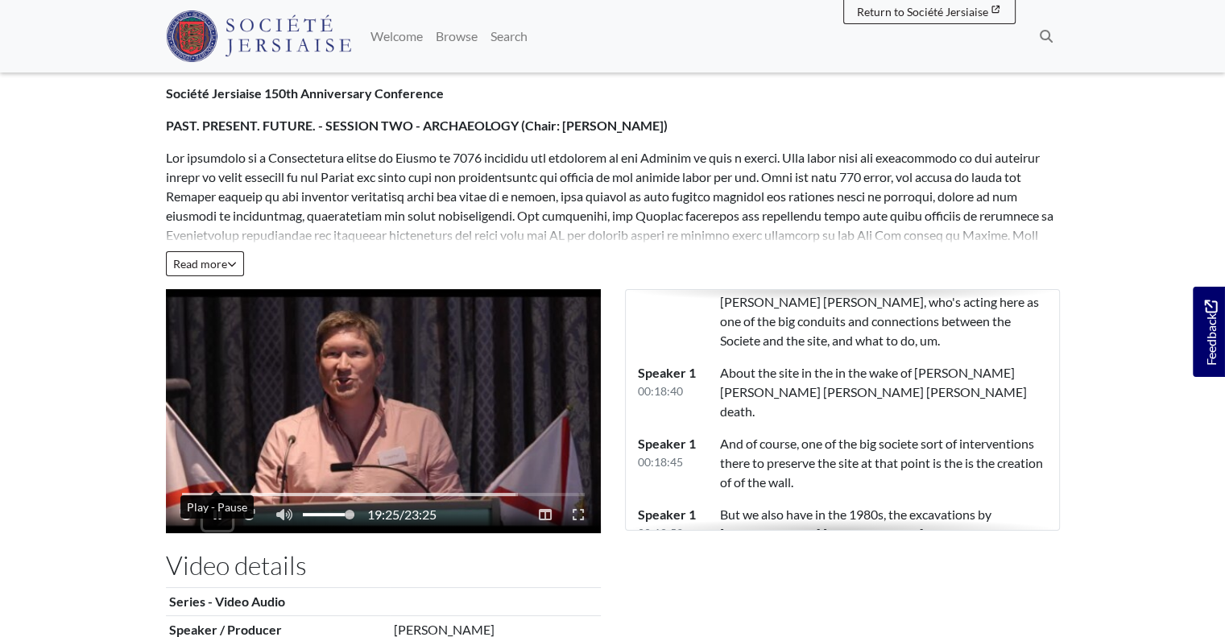
scroll to position [9310, 0]
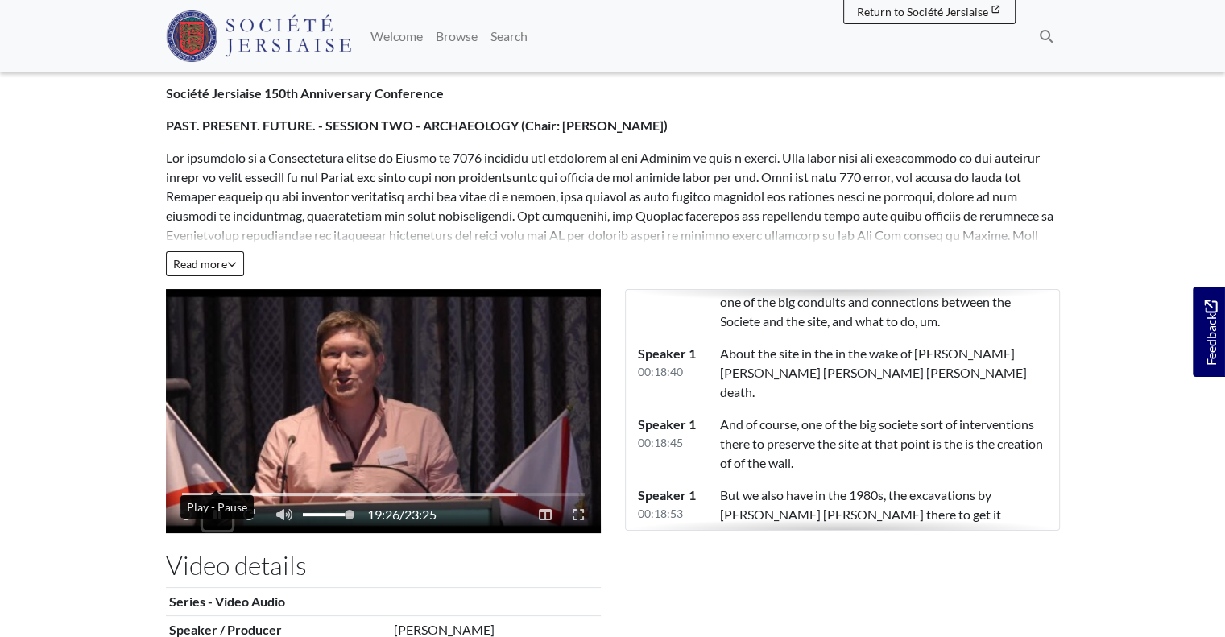
click at [203, 499] on button "Play - Pause" at bounding box center [217, 514] width 29 height 31
click at [217, 508] on icon "Play - Pause" at bounding box center [218, 514] width 10 height 13
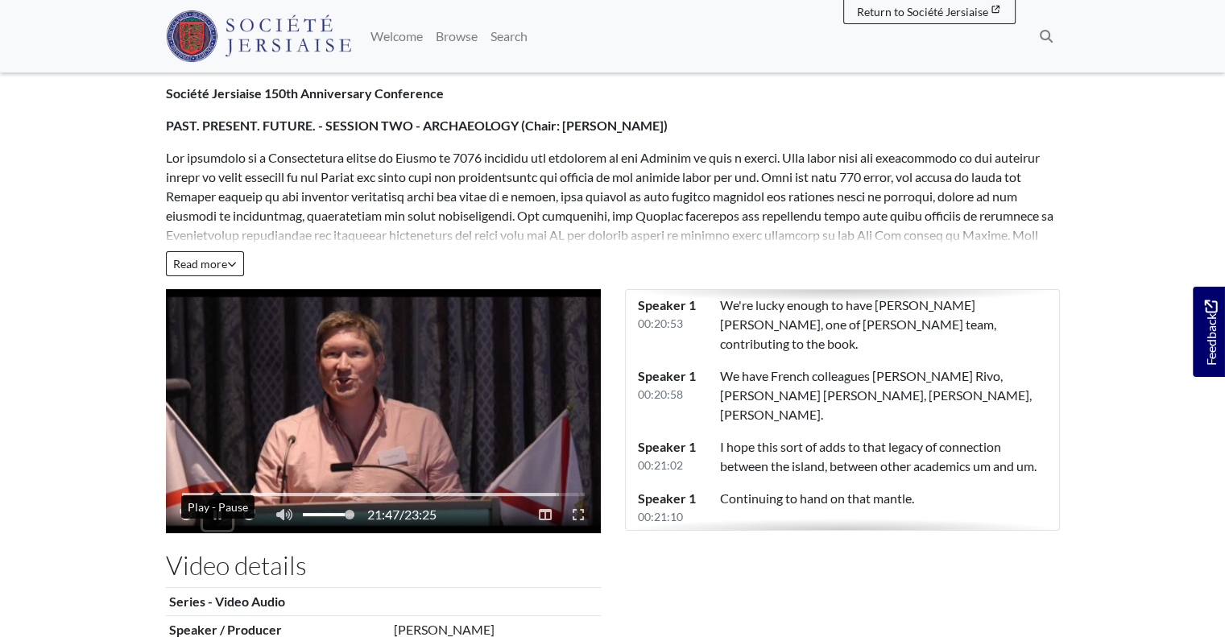
scroll to position [10551, 0]
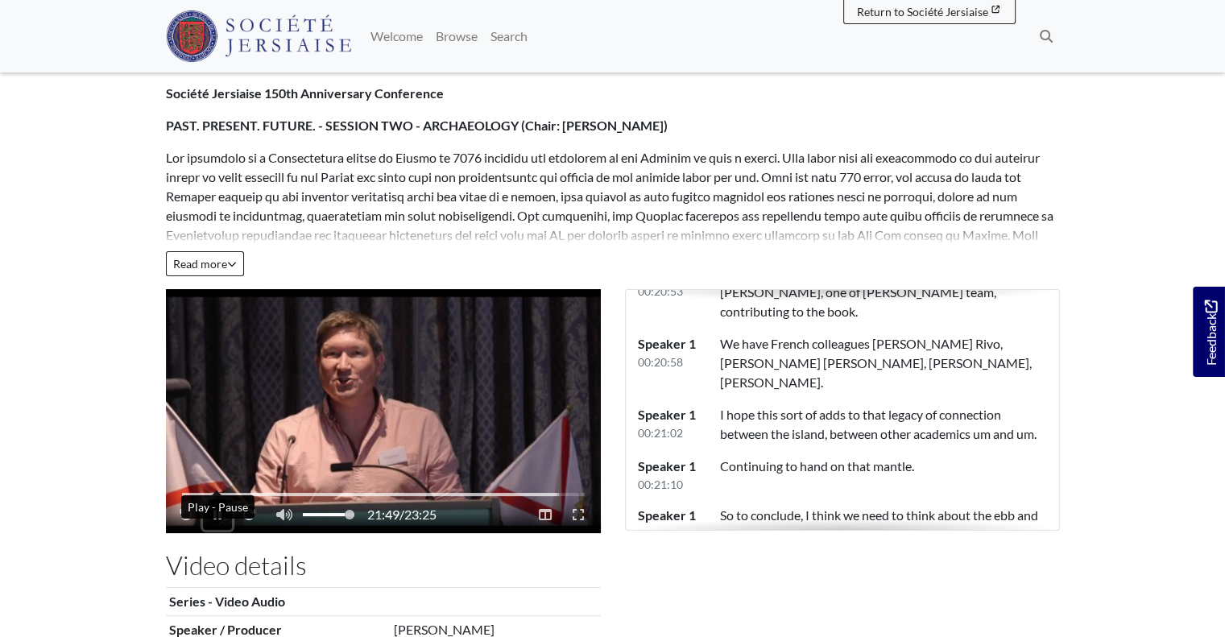
click at [217, 508] on icon "Play - Pause" at bounding box center [217, 514] width 8 height 13
click at [216, 499] on button "Play - Pause" at bounding box center [218, 514] width 31 height 31
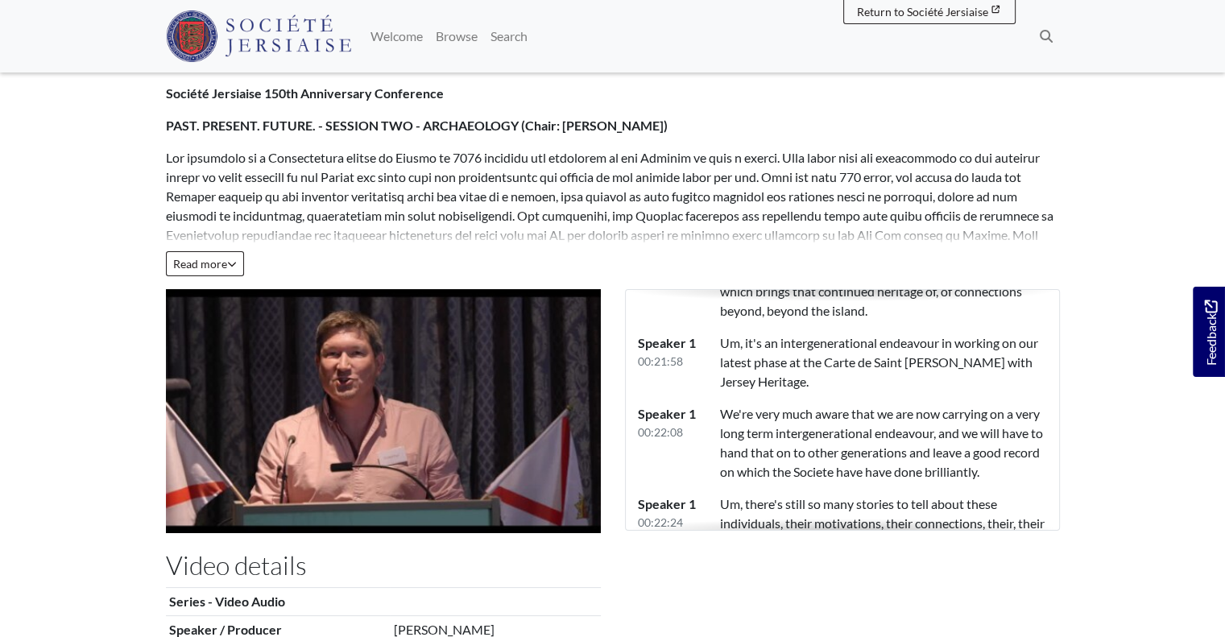
scroll to position [11122, 0]
